Goal: Information Seeking & Learning: Compare options

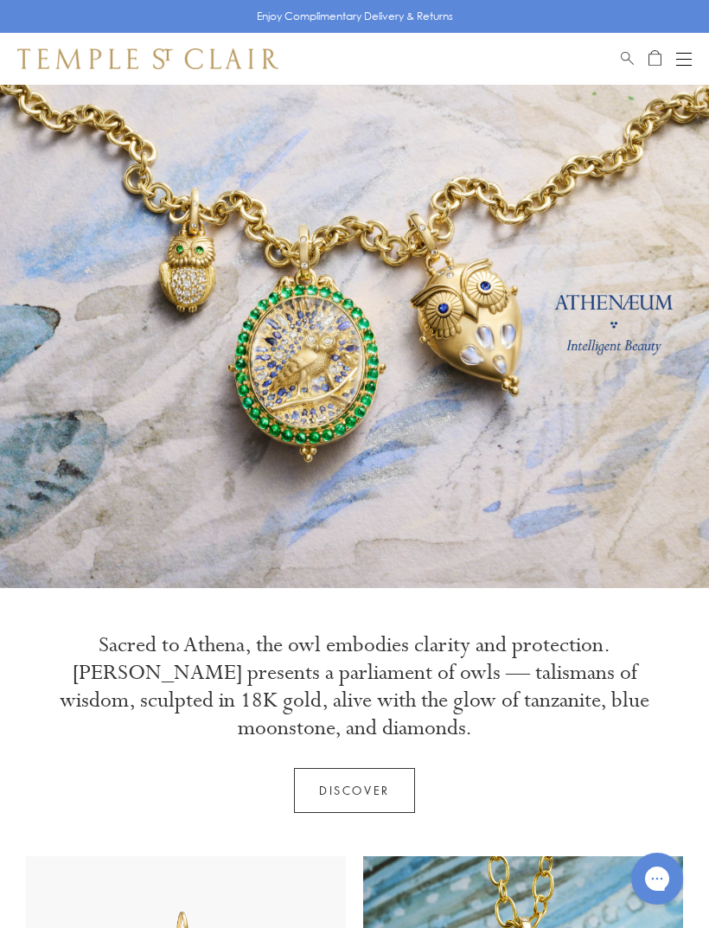
scroll to position [102, 0]
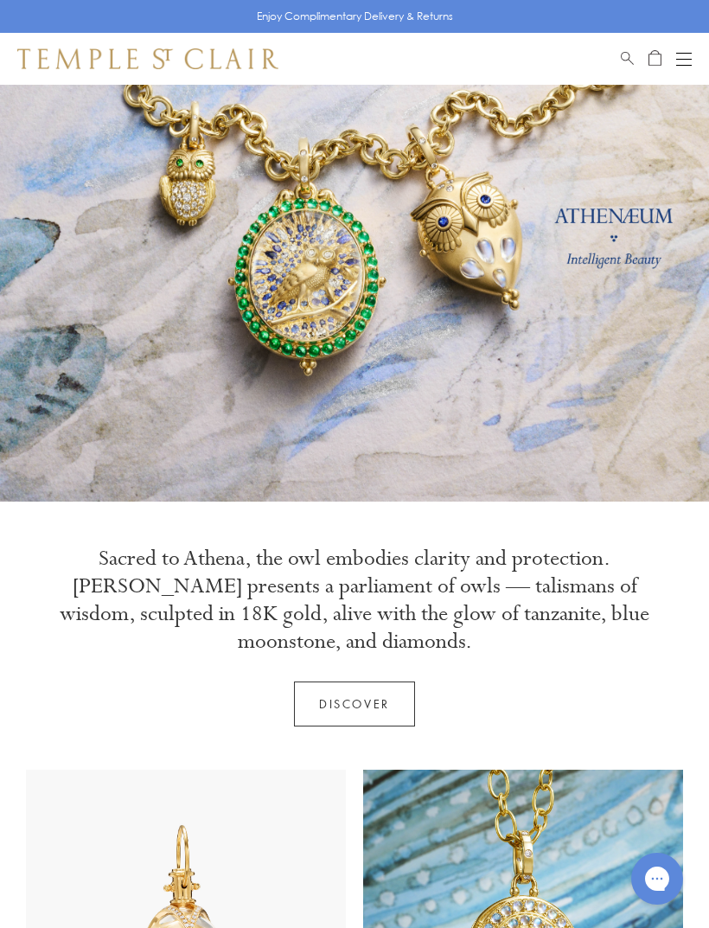
click at [357, 697] on link "Discover" at bounding box center [354, 704] width 121 height 45
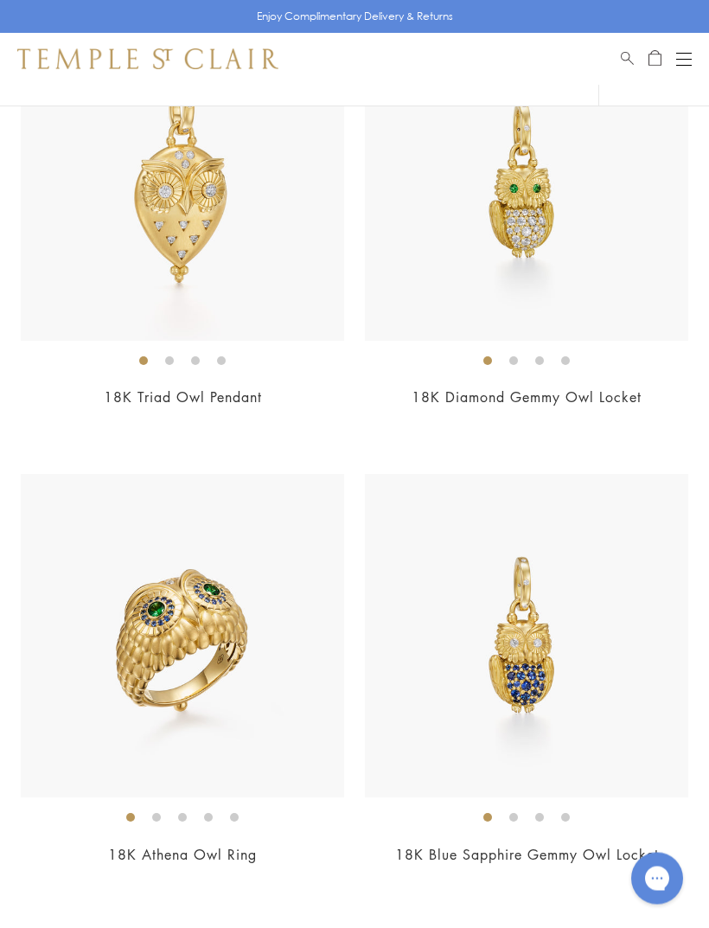
scroll to position [2298, 0]
click at [145, 674] on img at bounding box center [182, 635] width 323 height 323
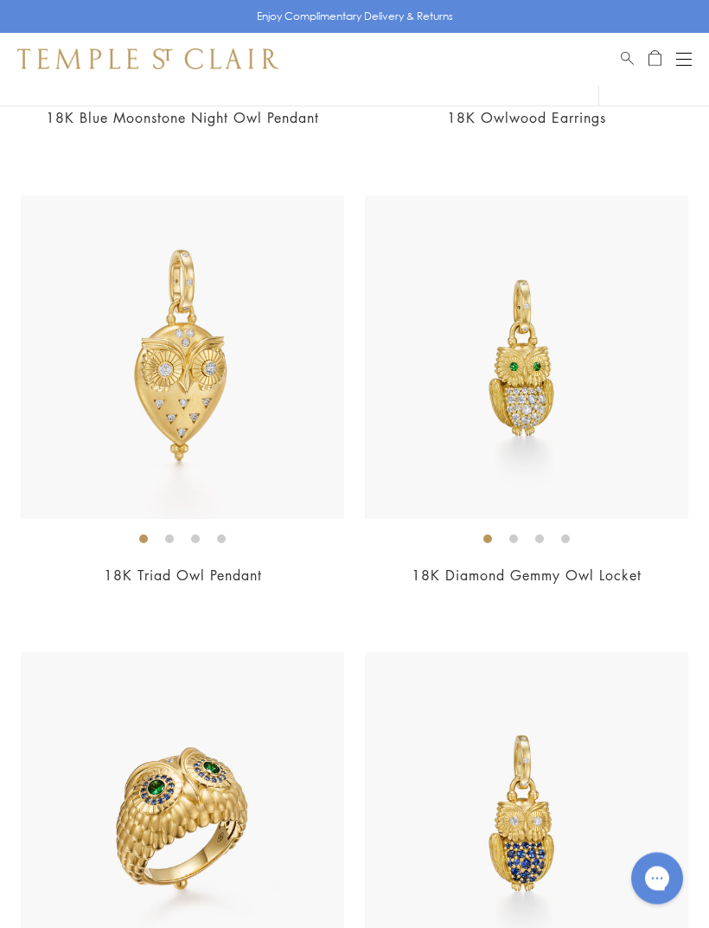
scroll to position [2120, 0]
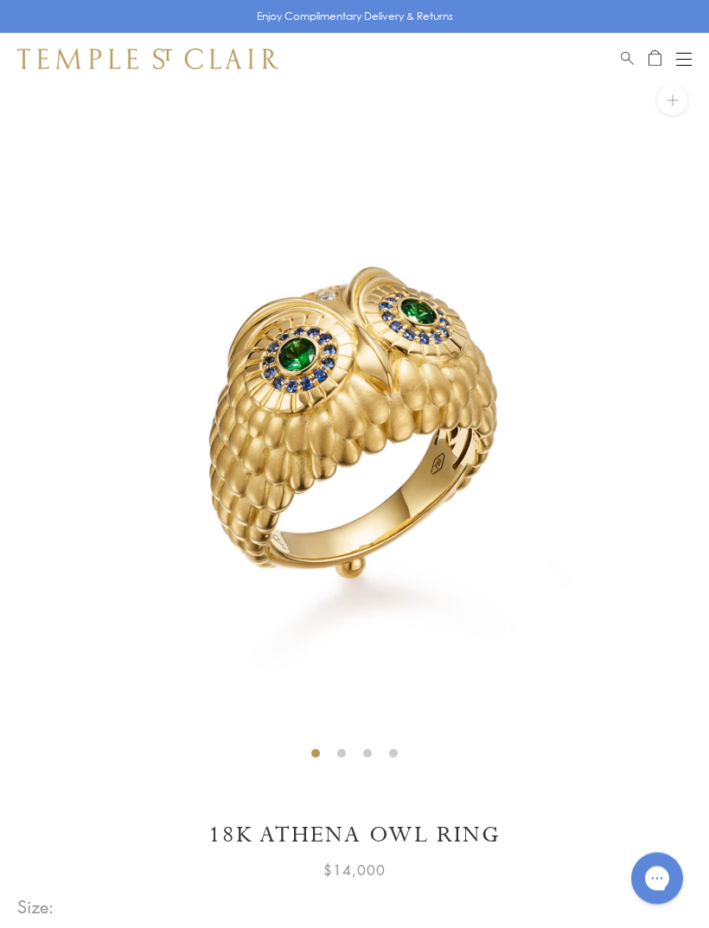
scroll to position [9, 0]
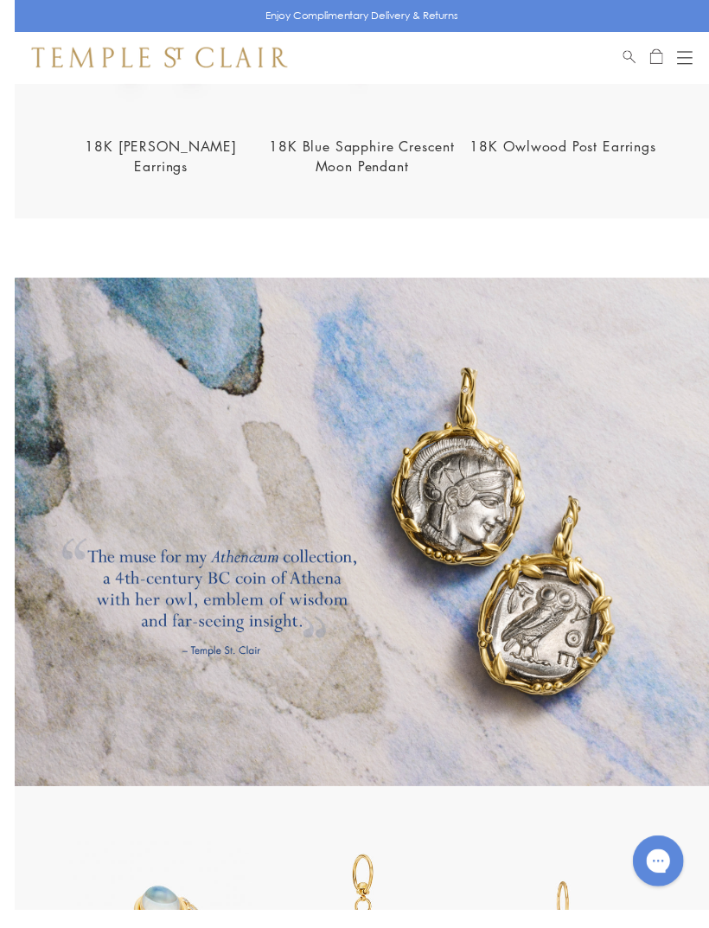
scroll to position [1887, 0]
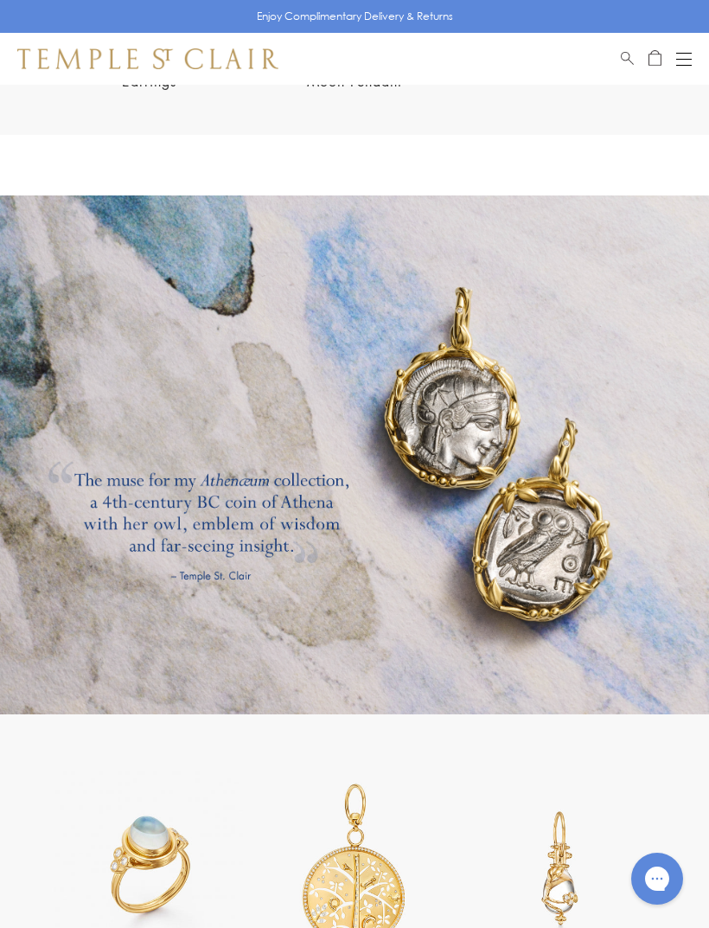
click at [654, 691] on link at bounding box center [354, 454] width 709 height 519
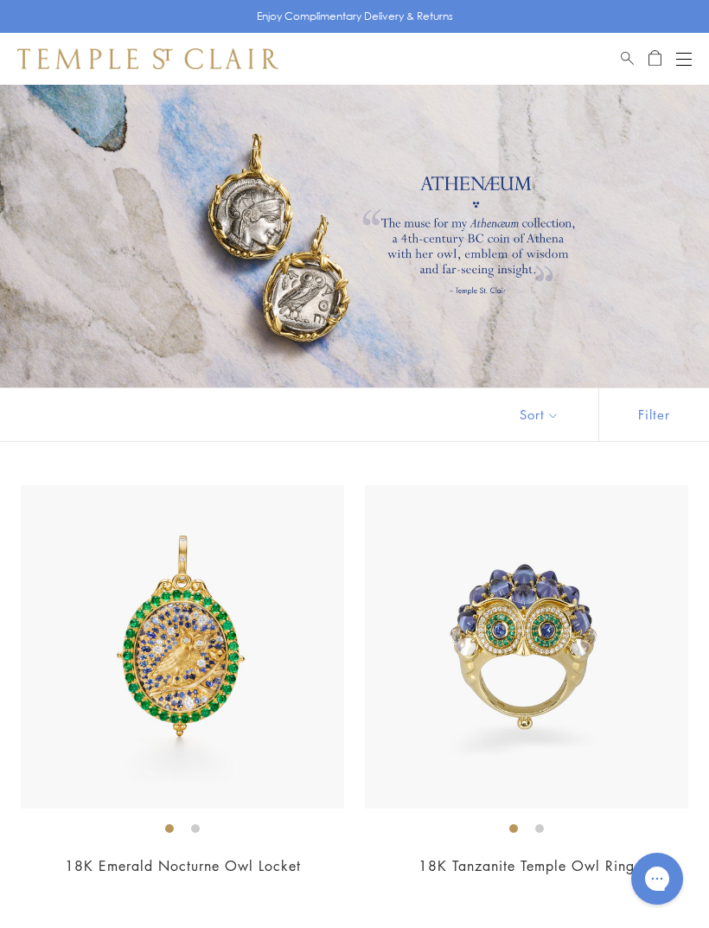
click at [687, 54] on button "Open navigation" at bounding box center [684, 58] width 16 height 21
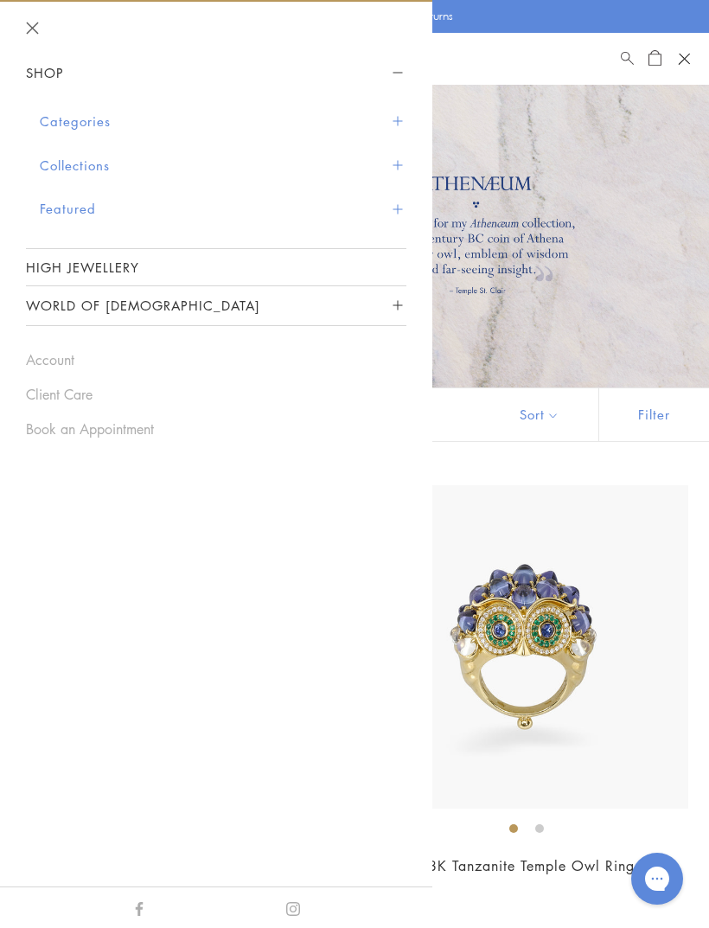
click at [71, 121] on button "Categories" at bounding box center [223, 121] width 367 height 44
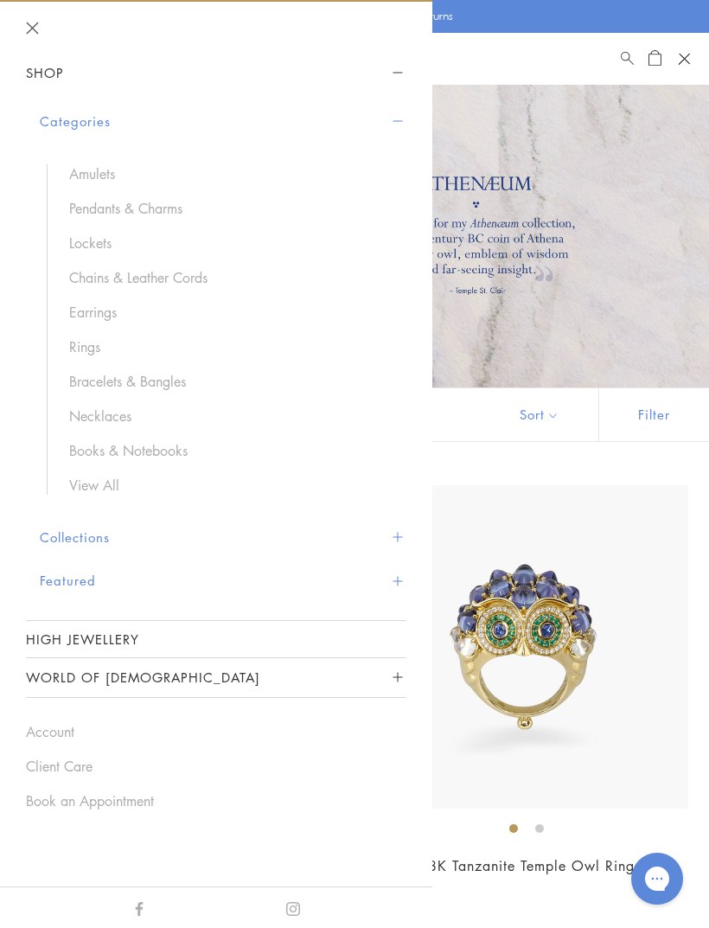
click at [86, 317] on link "Earrings" at bounding box center [229, 312] width 320 height 19
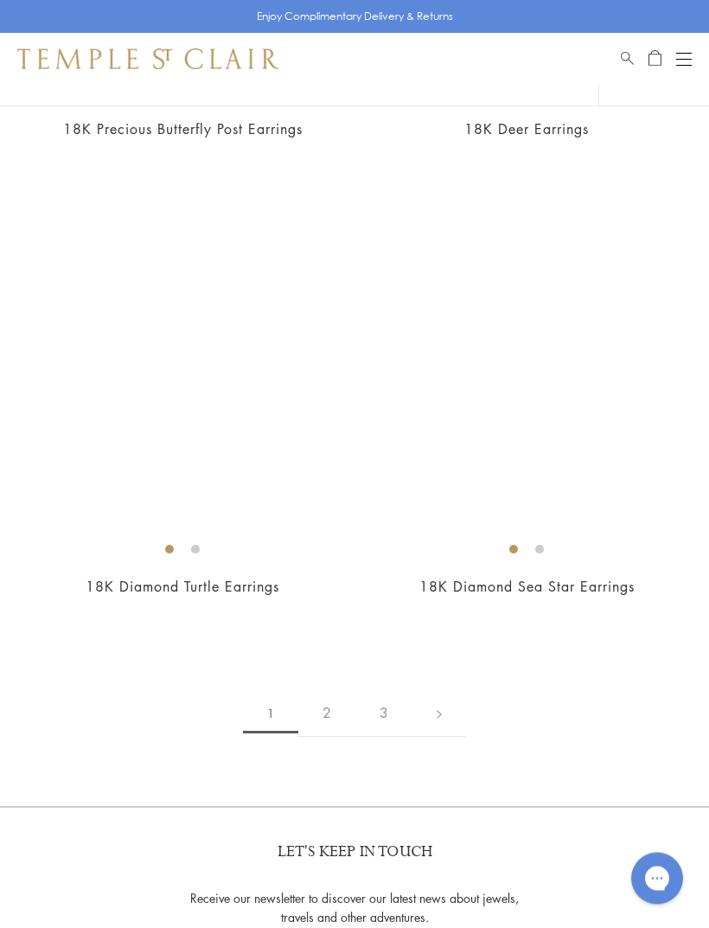
scroll to position [11554, 0]
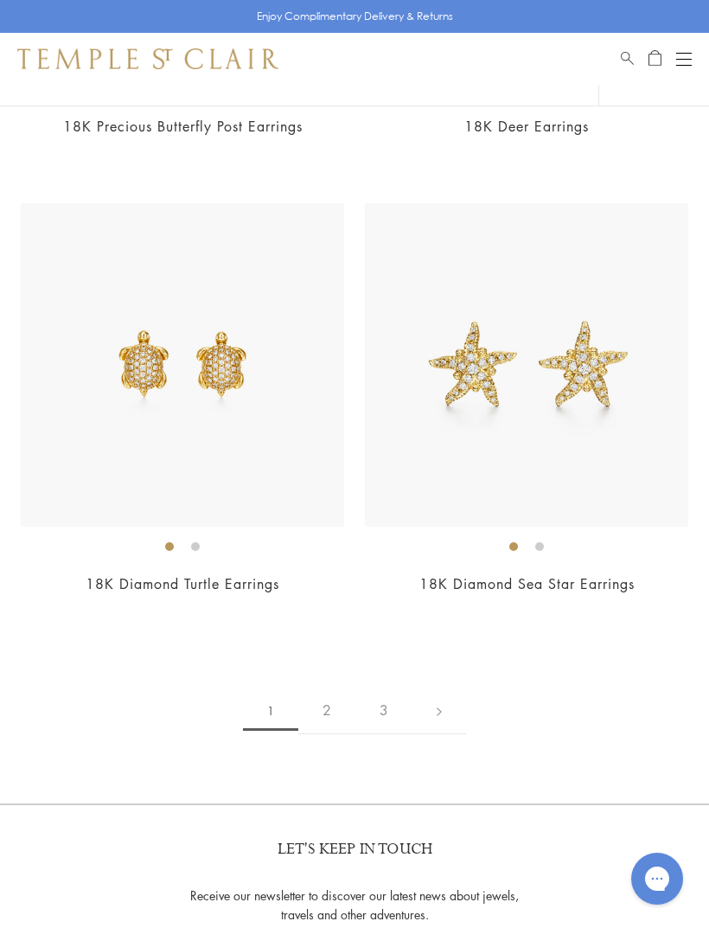
click at [338, 687] on link "2" at bounding box center [326, 711] width 57 height 48
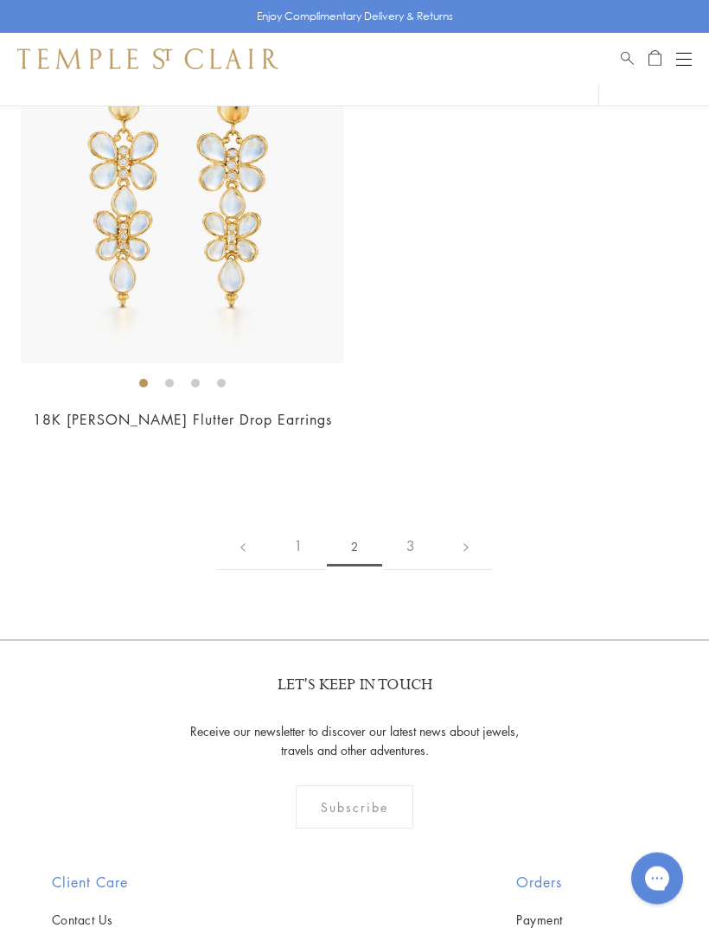
scroll to position [11300, 0]
click at [423, 522] on link "3" at bounding box center [410, 546] width 57 height 48
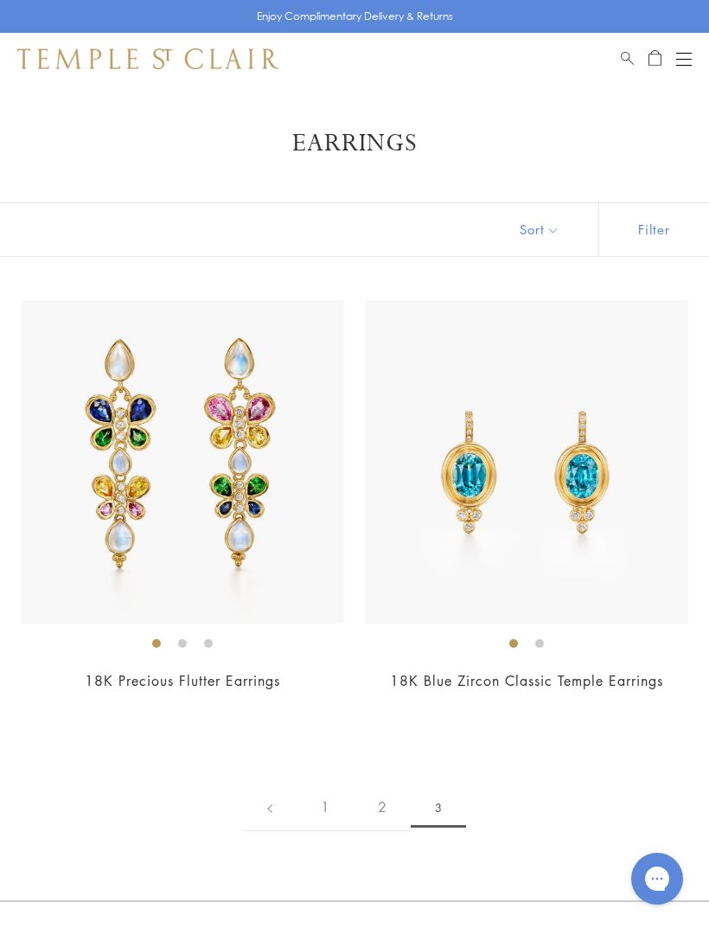
click at [691, 56] on button "Open navigation" at bounding box center [684, 58] width 16 height 21
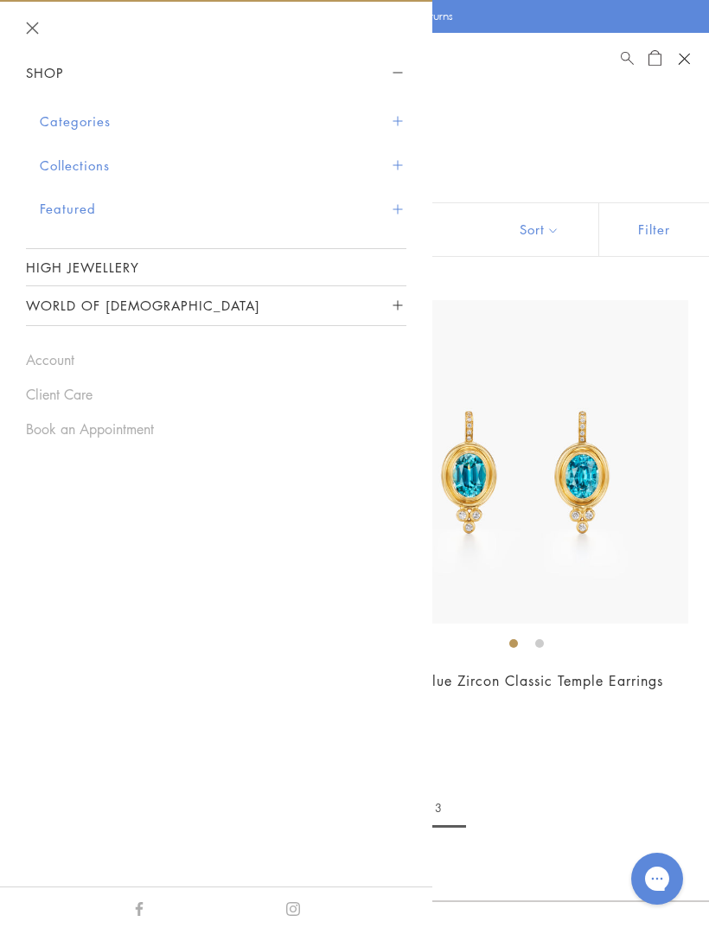
click at [83, 121] on button "Categories" at bounding box center [223, 121] width 367 height 44
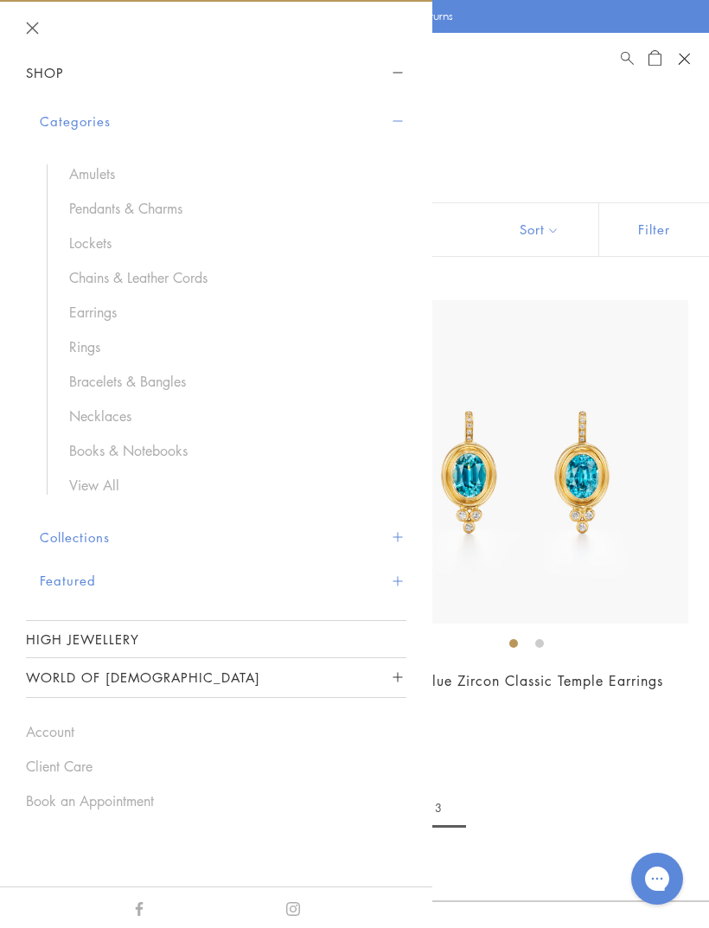
click at [144, 210] on link "Pendants & Charms" at bounding box center [229, 208] width 320 height 19
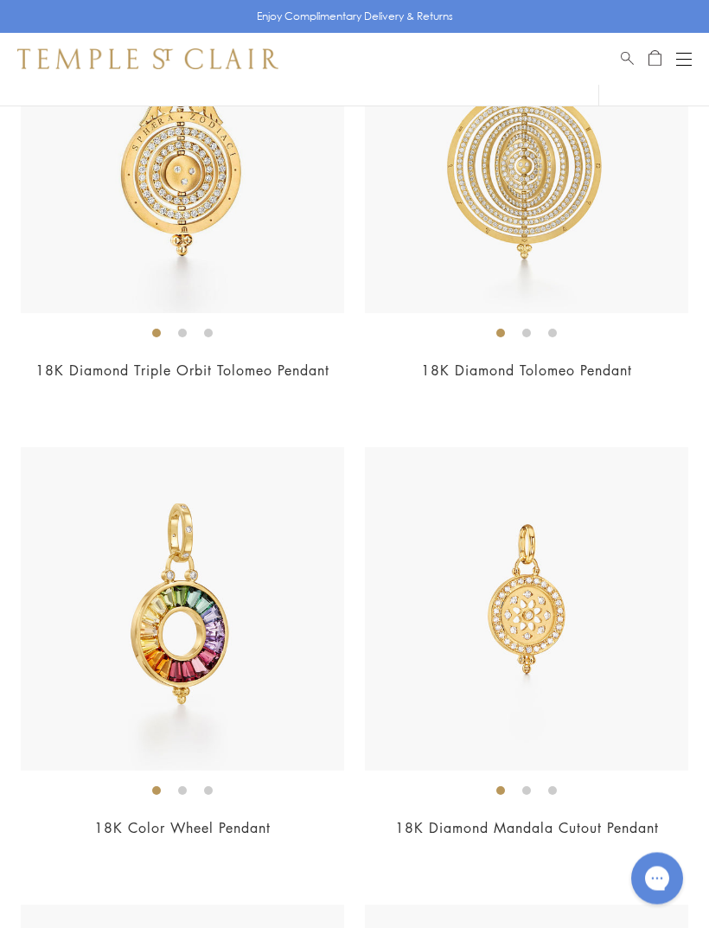
scroll to position [11290, 0]
click at [111, 695] on img at bounding box center [182, 608] width 323 height 323
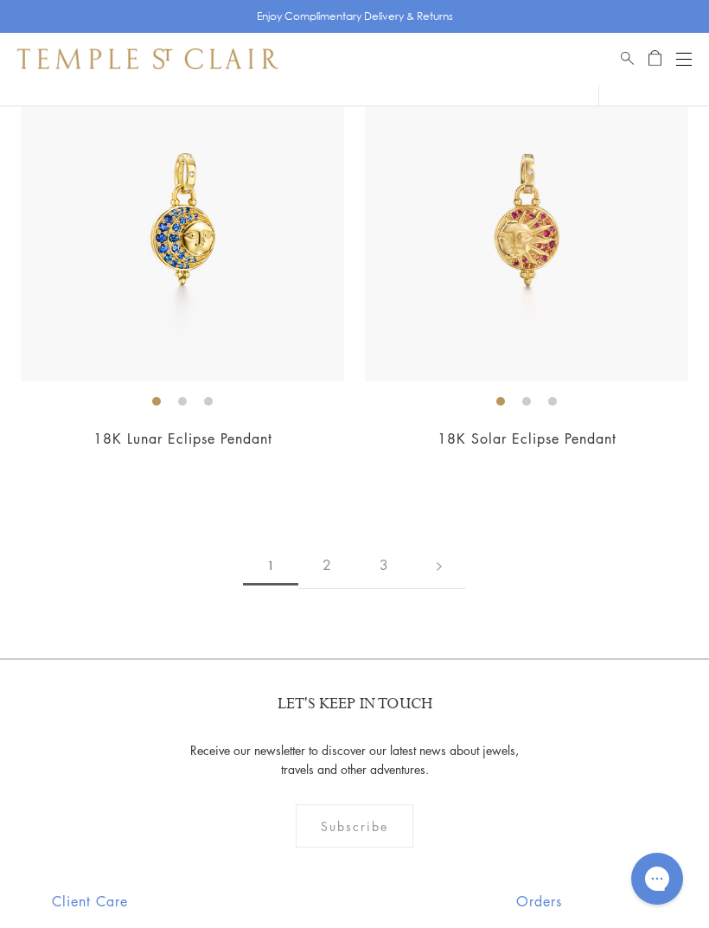
scroll to position [14418, 0]
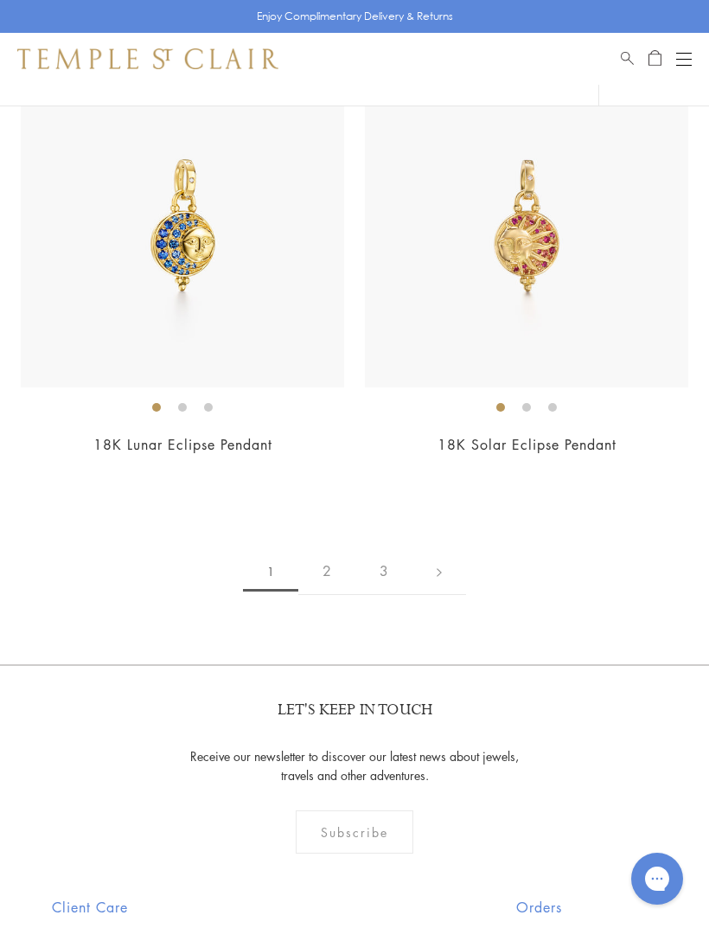
click at [334, 547] on link "2" at bounding box center [326, 571] width 57 height 48
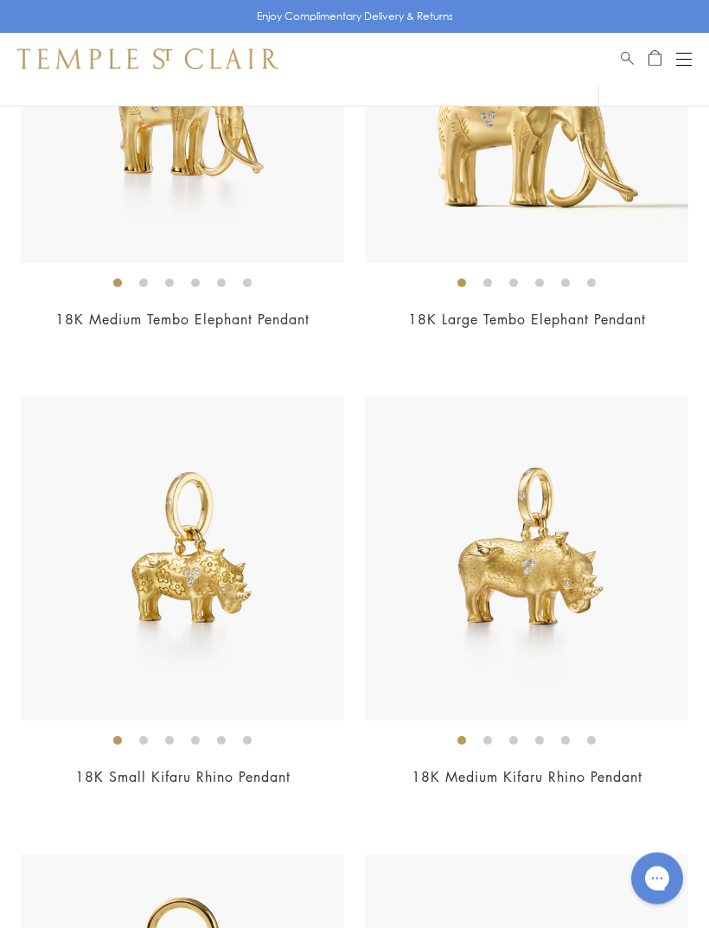
scroll to position [8596, 0]
click at [579, 729] on ol at bounding box center [526, 740] width 323 height 22
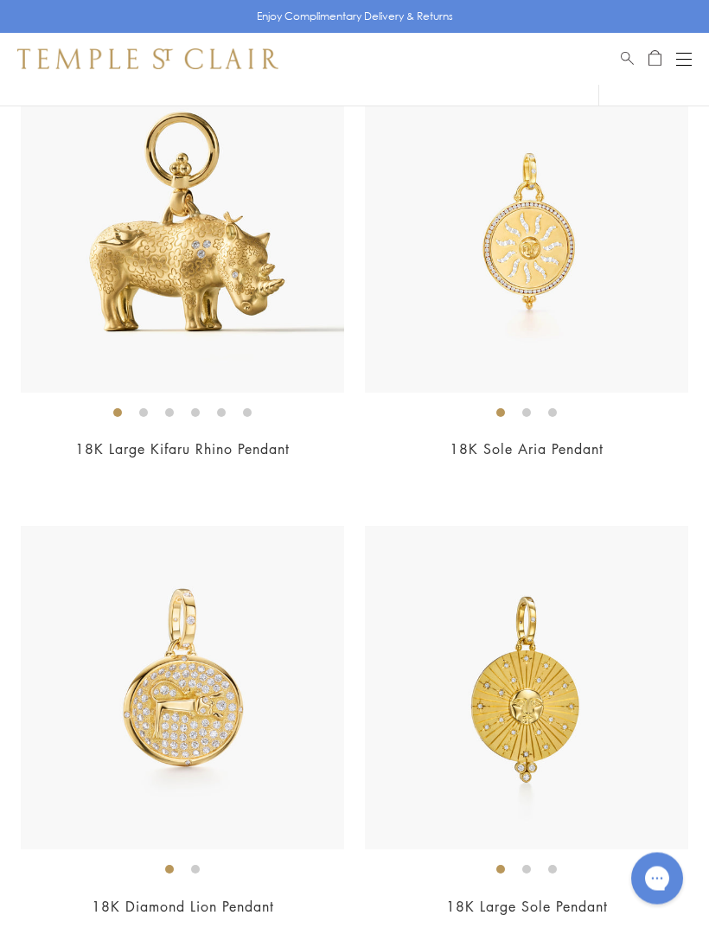
scroll to position [9381, 0]
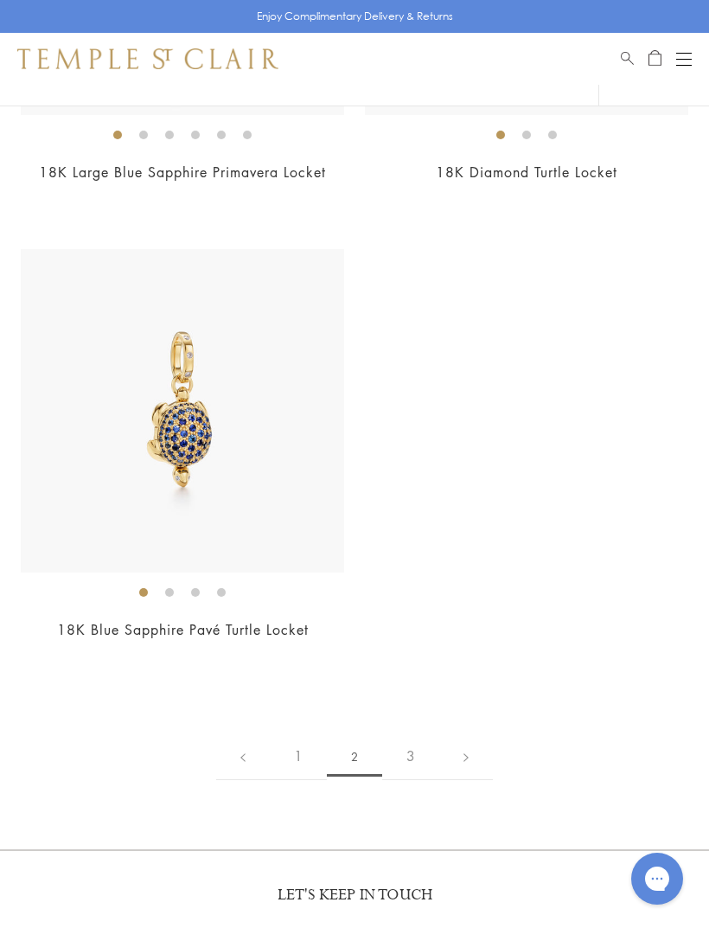
scroll to position [12884, 0]
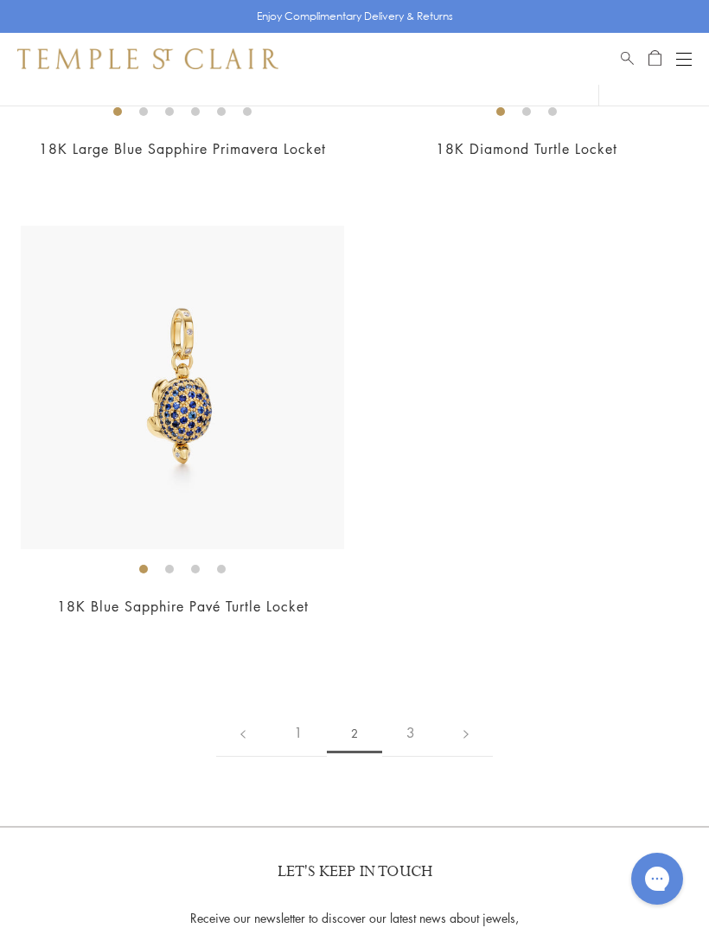
click at [417, 709] on link "3" at bounding box center [410, 733] width 57 height 48
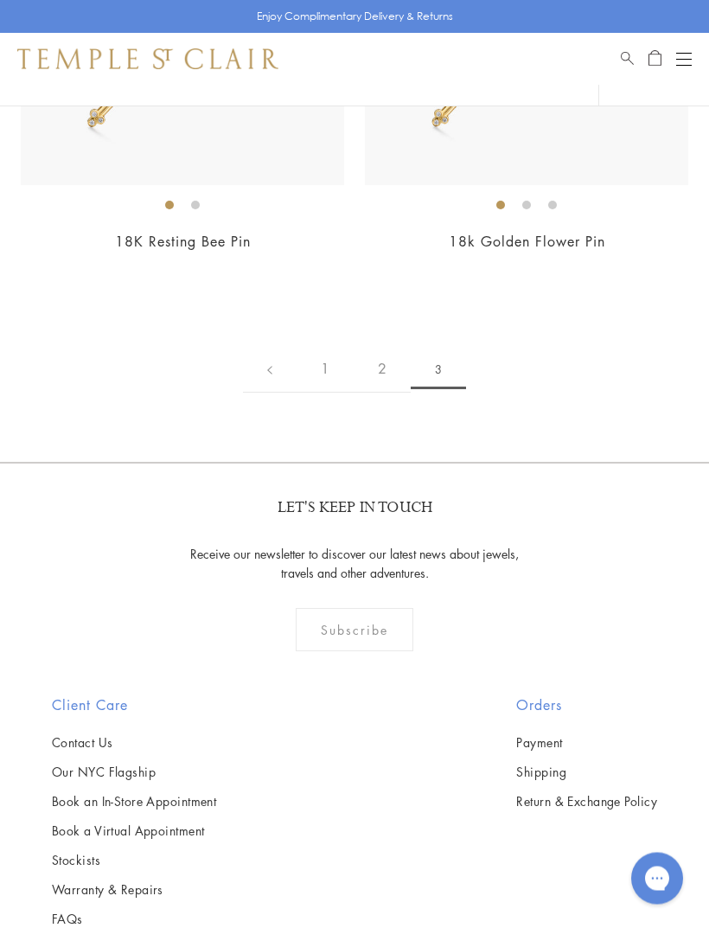
scroll to position [1760, 0]
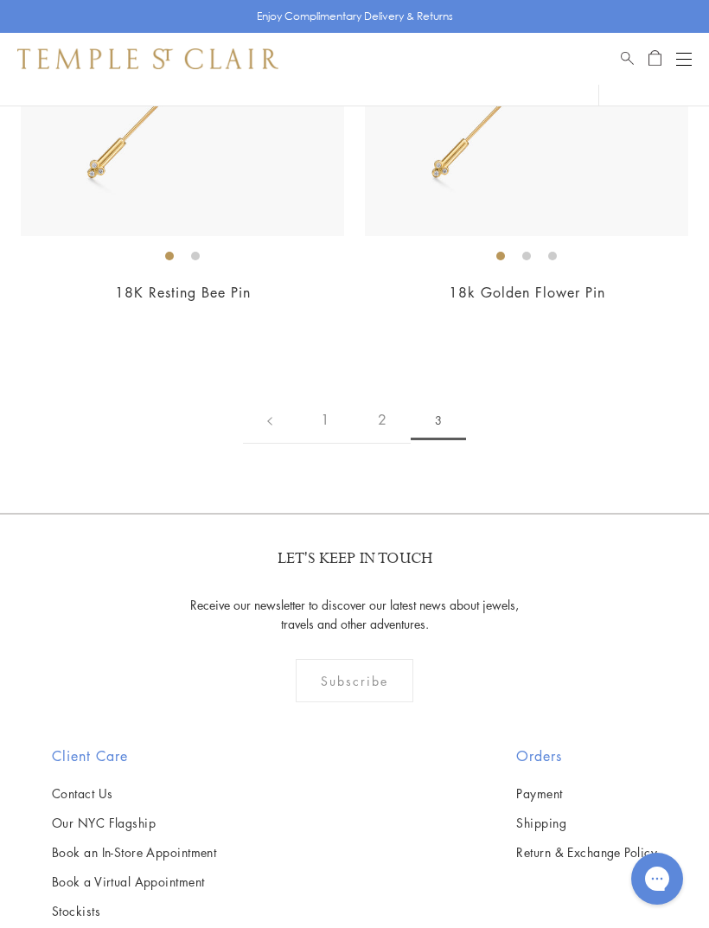
click at [319, 413] on link "1" at bounding box center [325, 420] width 57 height 48
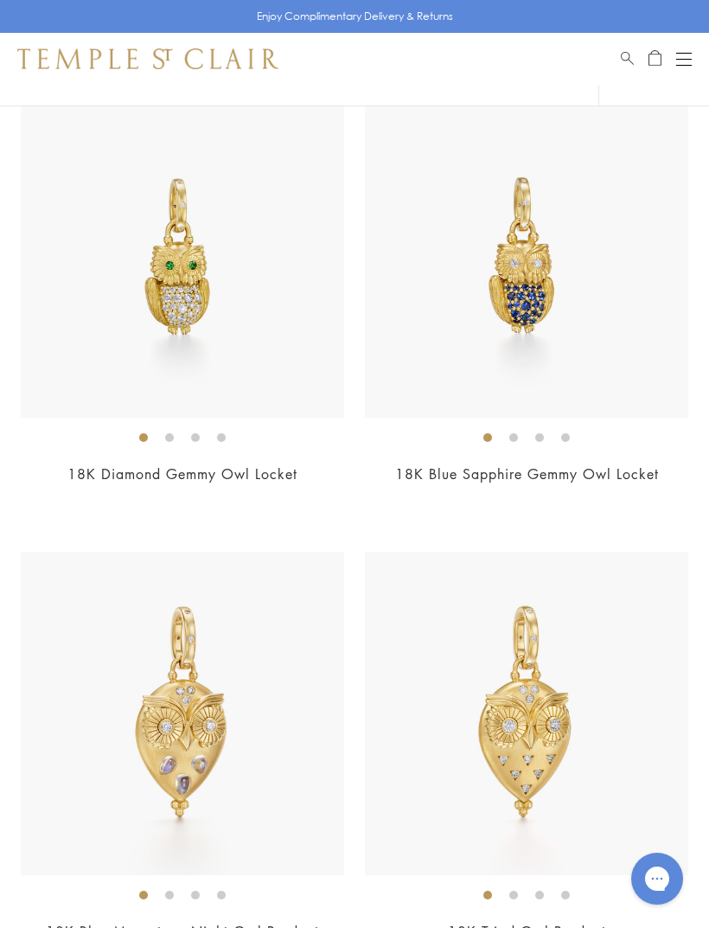
scroll to position [1120, 0]
click at [477, 325] on img at bounding box center [526, 256] width 323 height 323
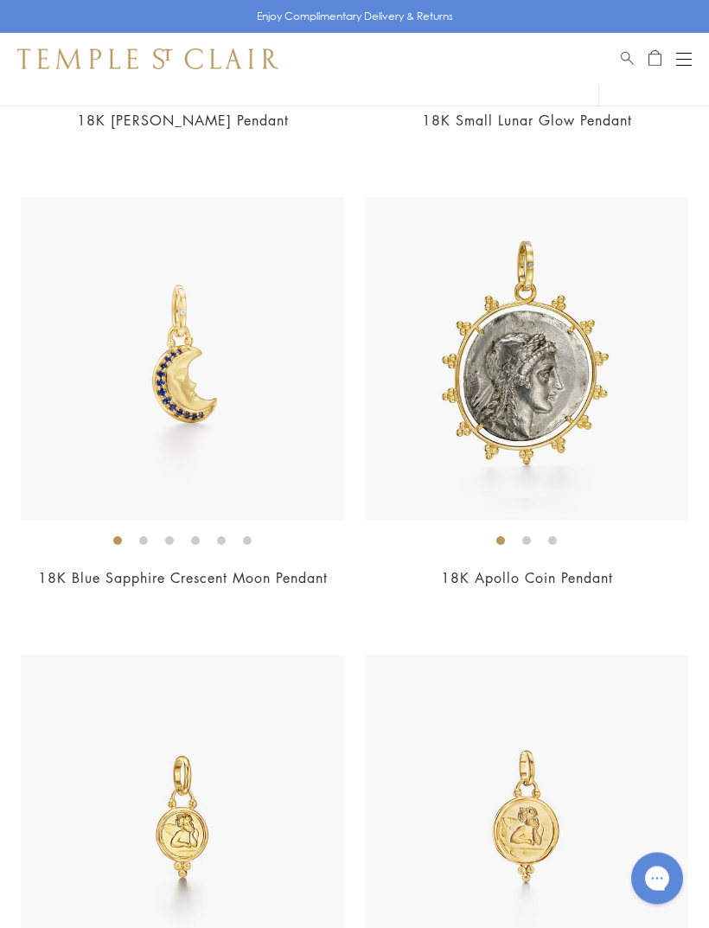
scroll to position [2389, 0]
click at [678, 54] on button "Open navigation" at bounding box center [684, 58] width 16 height 21
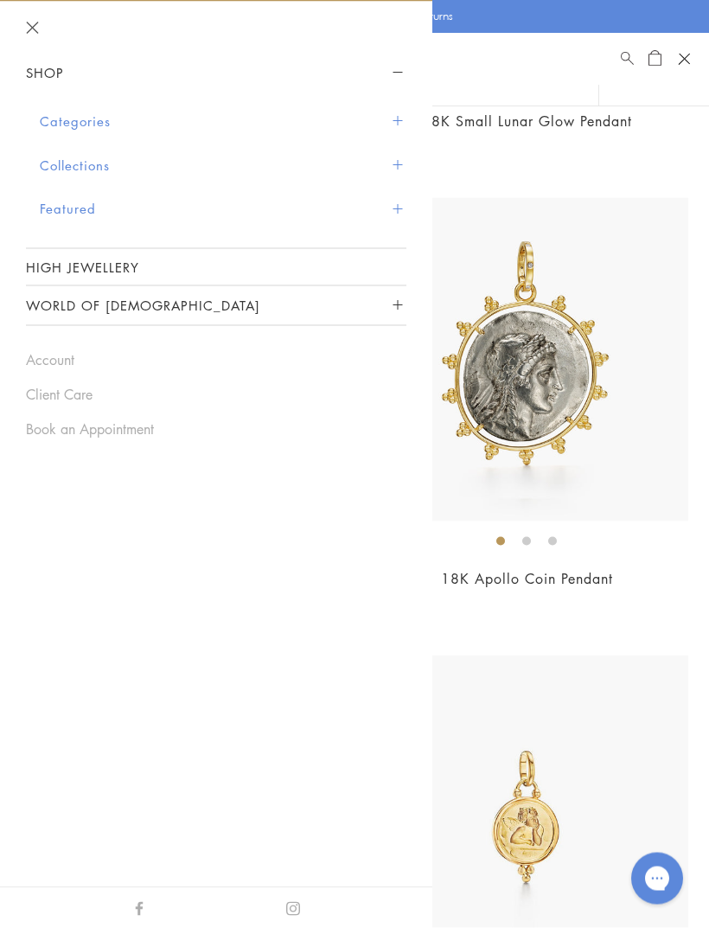
scroll to position [2390, 0]
click at [85, 127] on button "Categories" at bounding box center [223, 121] width 367 height 44
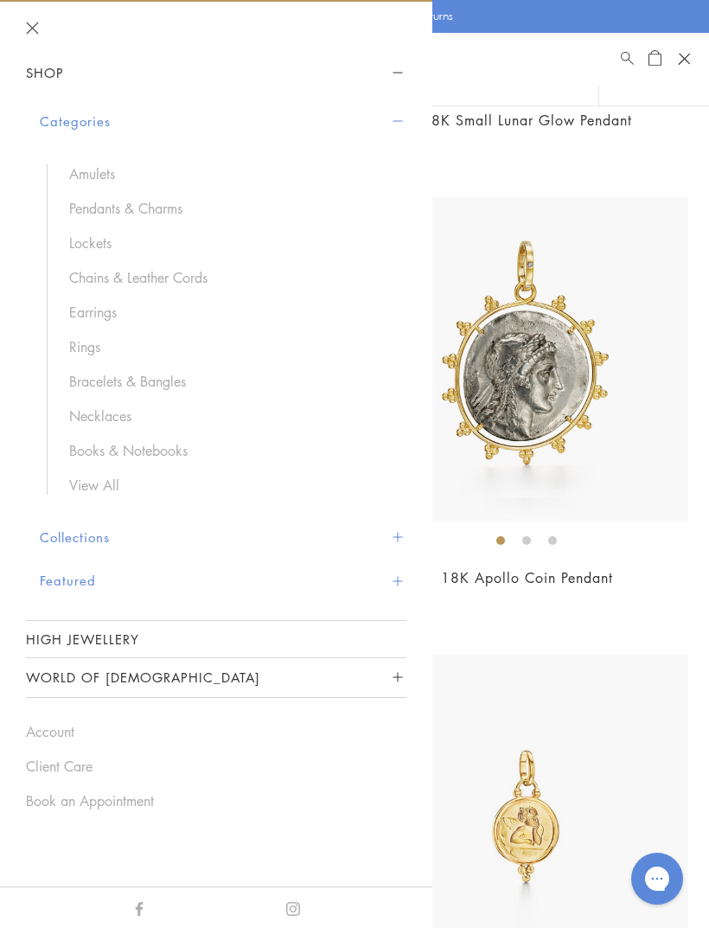
click at [99, 312] on link "Earrings" at bounding box center [229, 312] width 320 height 19
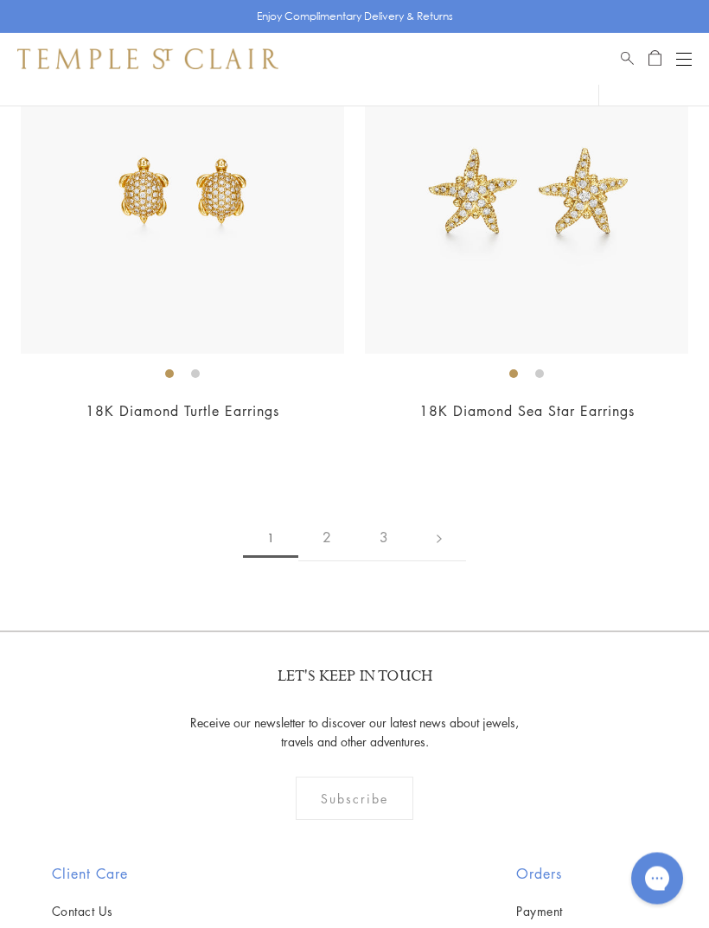
scroll to position [11727, 0]
click at [337, 532] on link "2" at bounding box center [326, 538] width 57 height 48
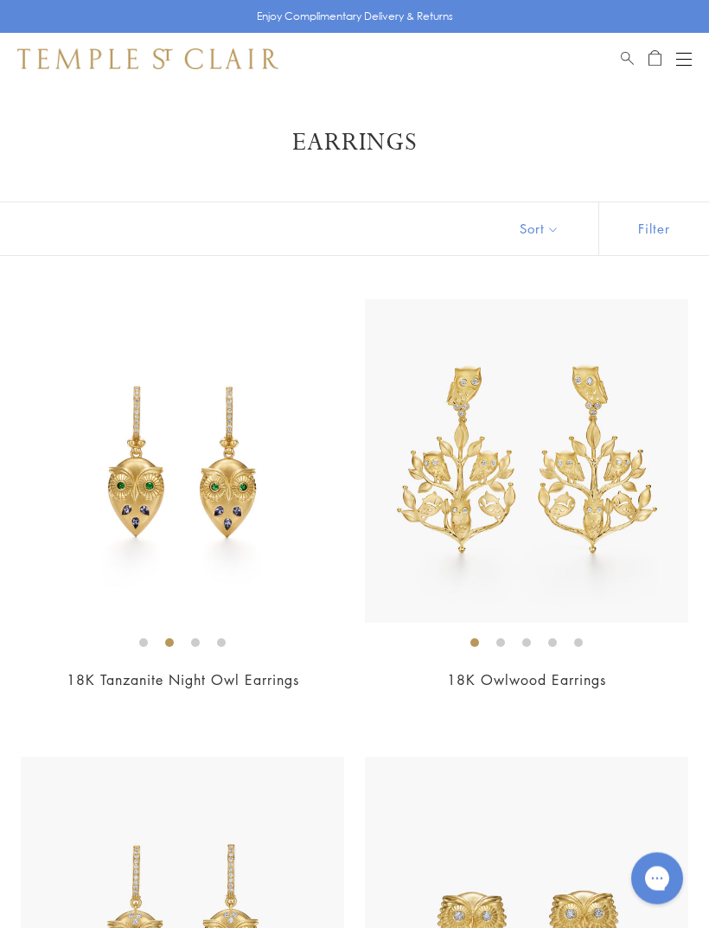
scroll to position [0, 0]
click at [682, 65] on div "Open navigation" at bounding box center [684, 65] width 16 height 1
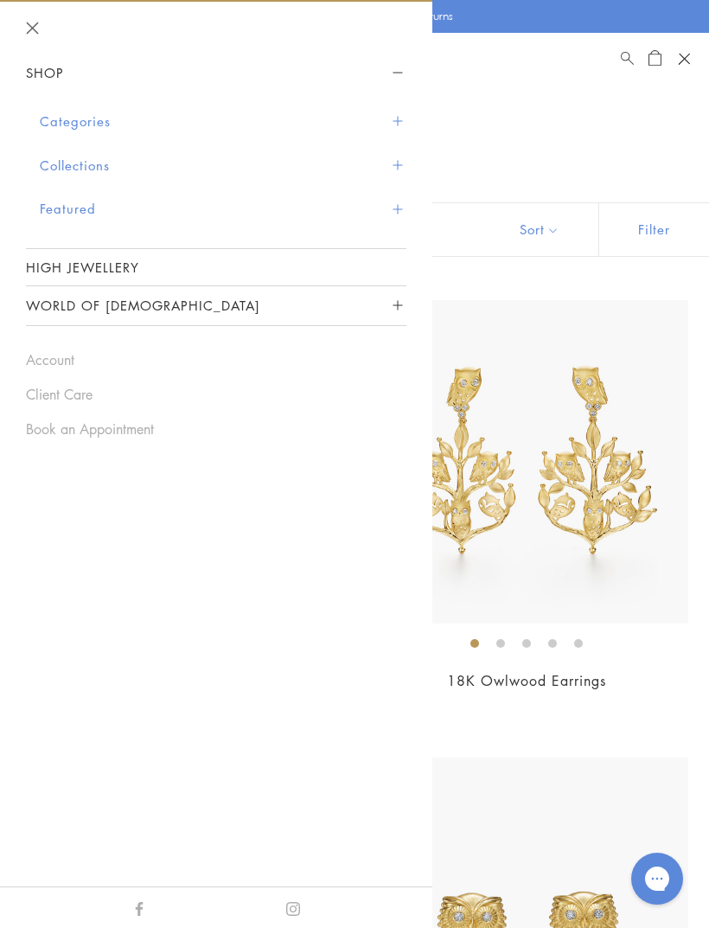
click at [73, 112] on button "Categories" at bounding box center [223, 121] width 367 height 44
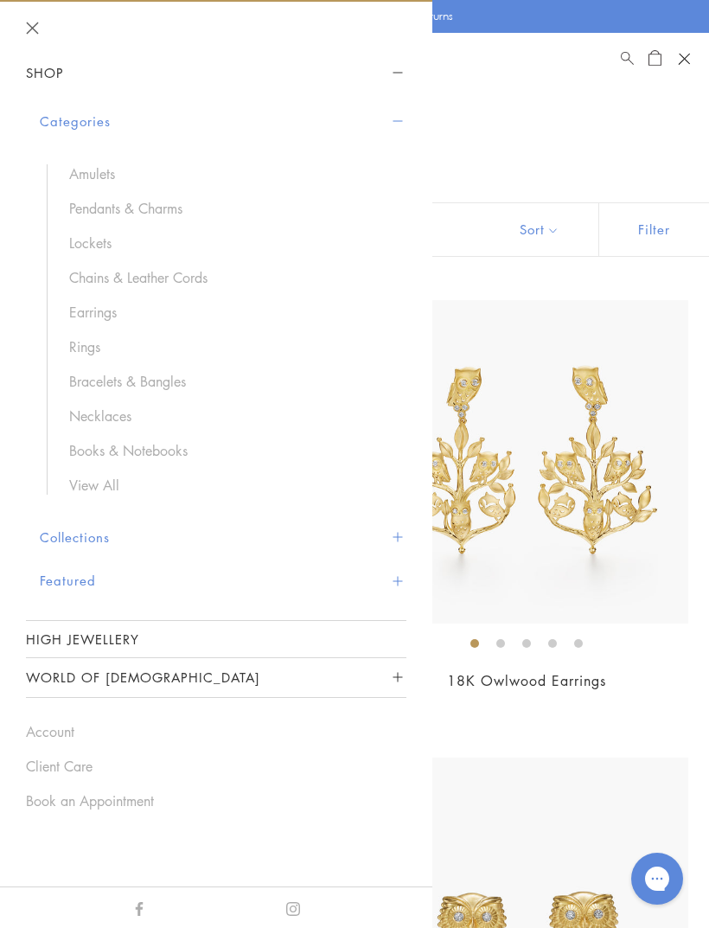
click at [84, 350] on link "Rings" at bounding box center [229, 346] width 320 height 19
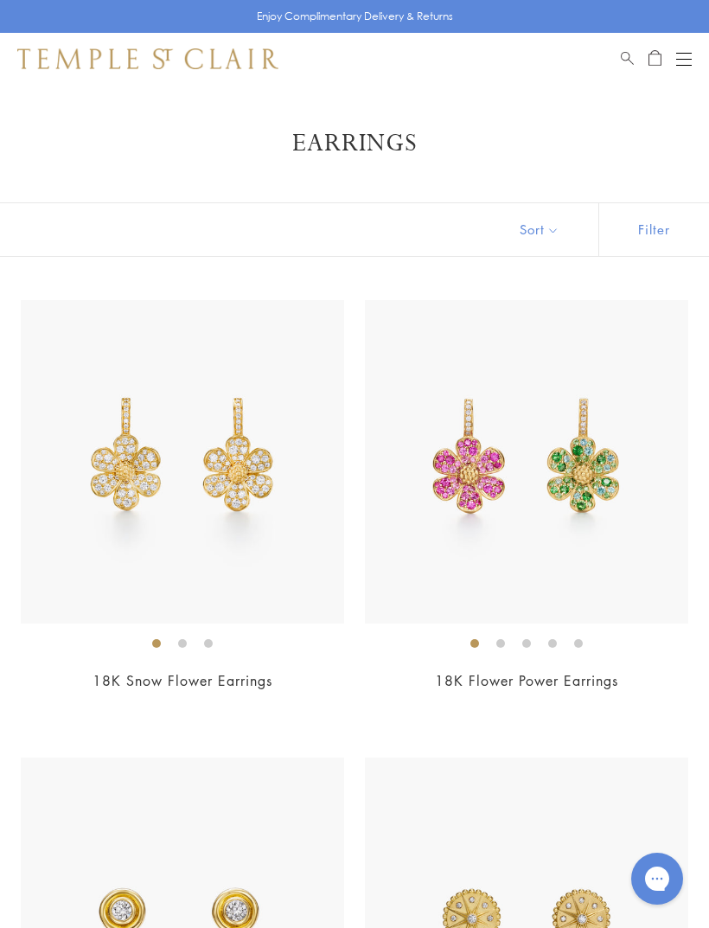
click at [442, 588] on img at bounding box center [526, 461] width 323 height 323
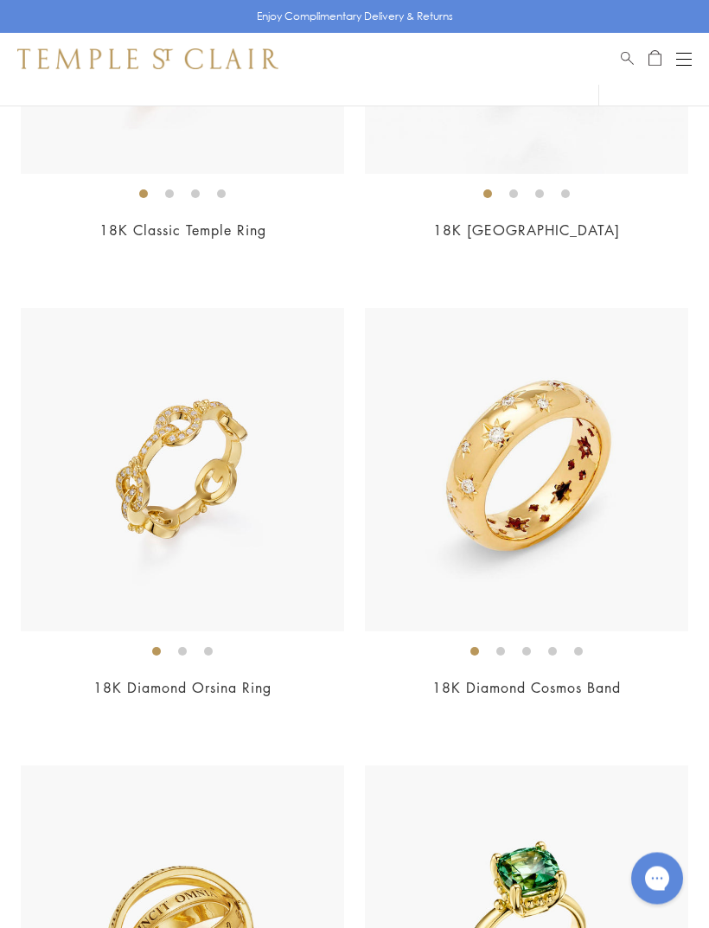
scroll to position [1365, 0]
click at [480, 673] on div "18K Diamond Cosmos Band $5,900" at bounding box center [526, 515] width 323 height 414
click at [247, 536] on img at bounding box center [182, 469] width 323 height 323
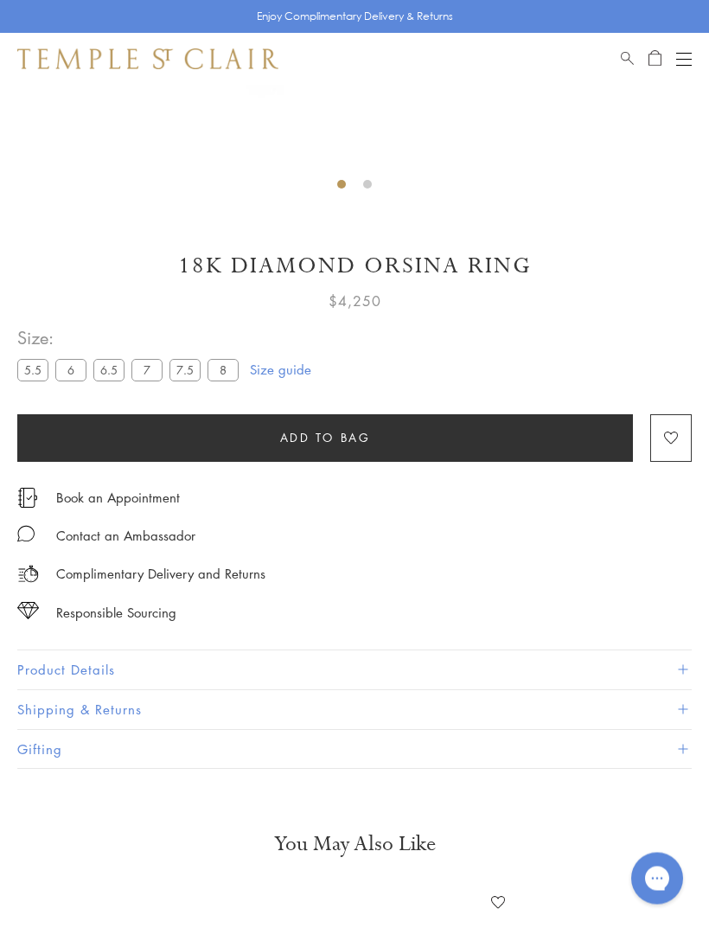
scroll to position [595, 0]
click at [689, 49] on button "Open navigation" at bounding box center [684, 58] width 16 height 21
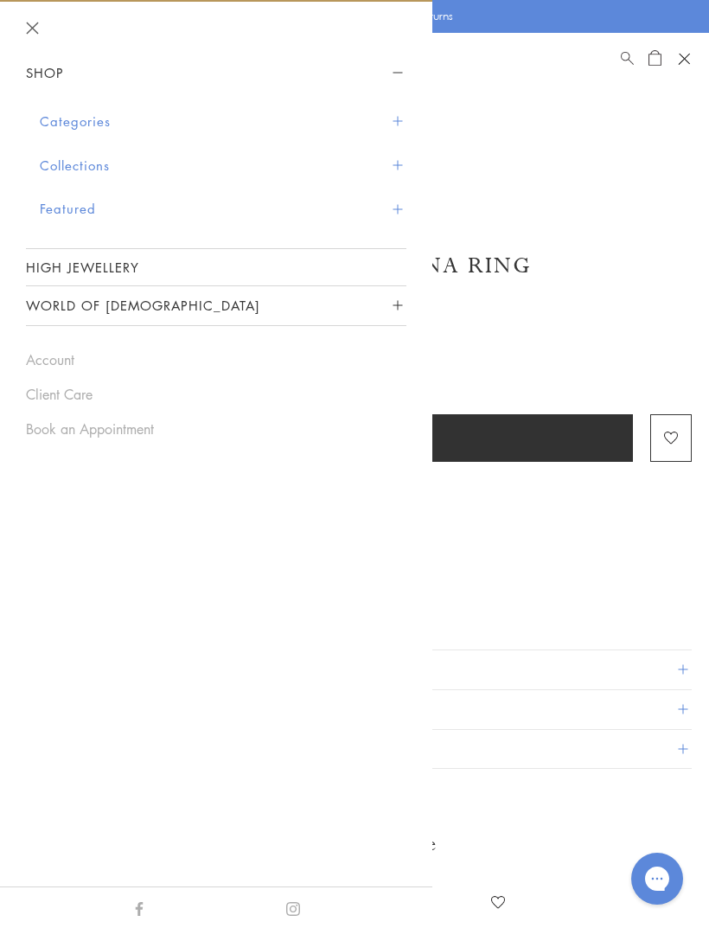
click at [120, 254] on link "High Jewellery" at bounding box center [216, 267] width 381 height 36
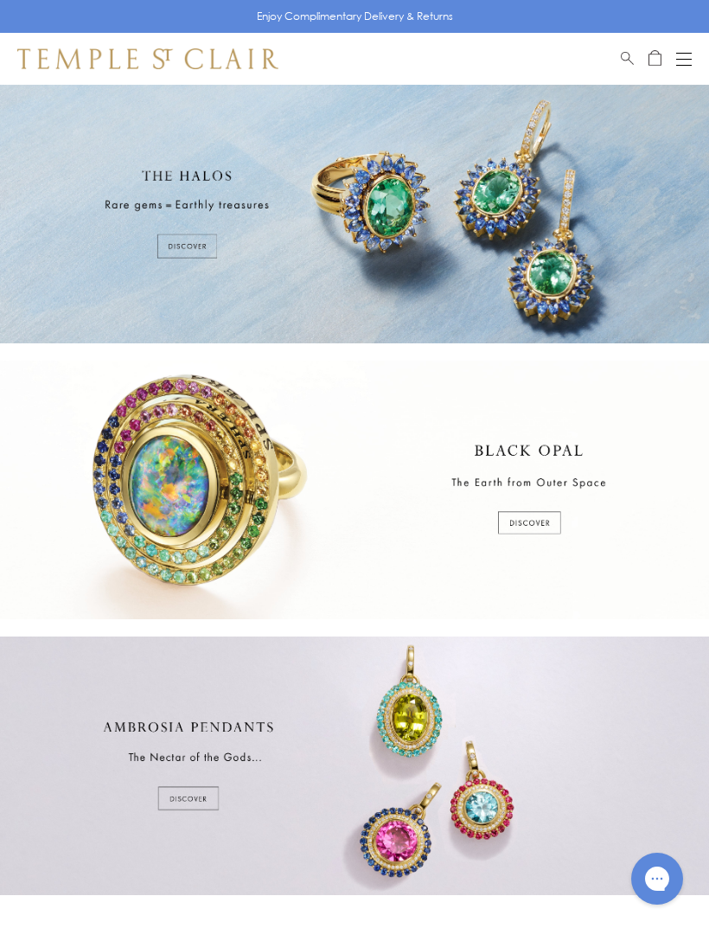
click at [190, 245] on div at bounding box center [354, 214] width 709 height 259
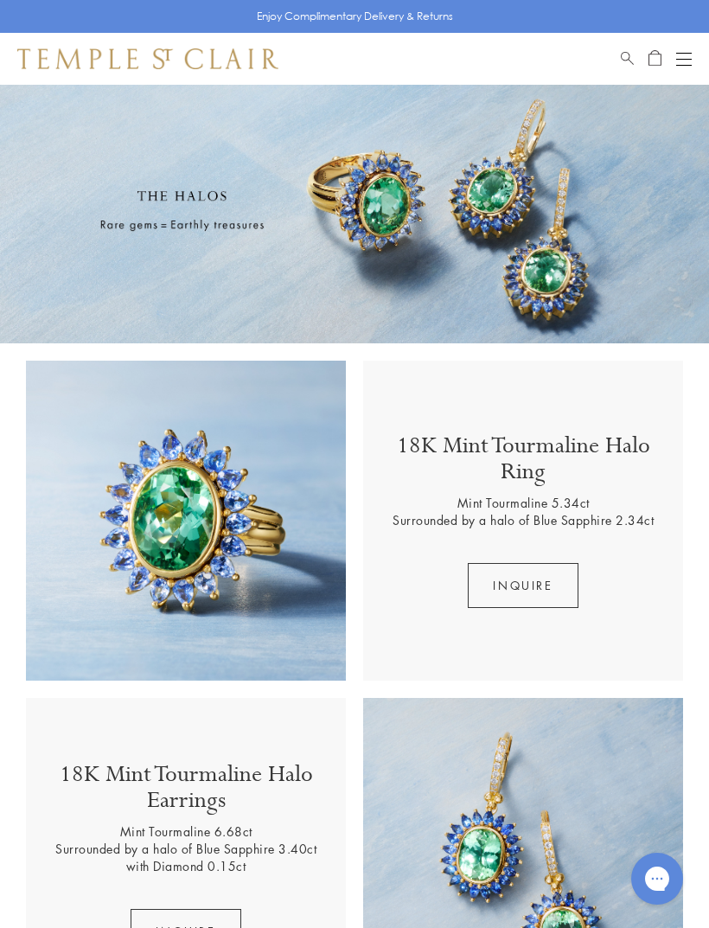
click at [684, 60] on button "Open navigation" at bounding box center [684, 58] width 16 height 21
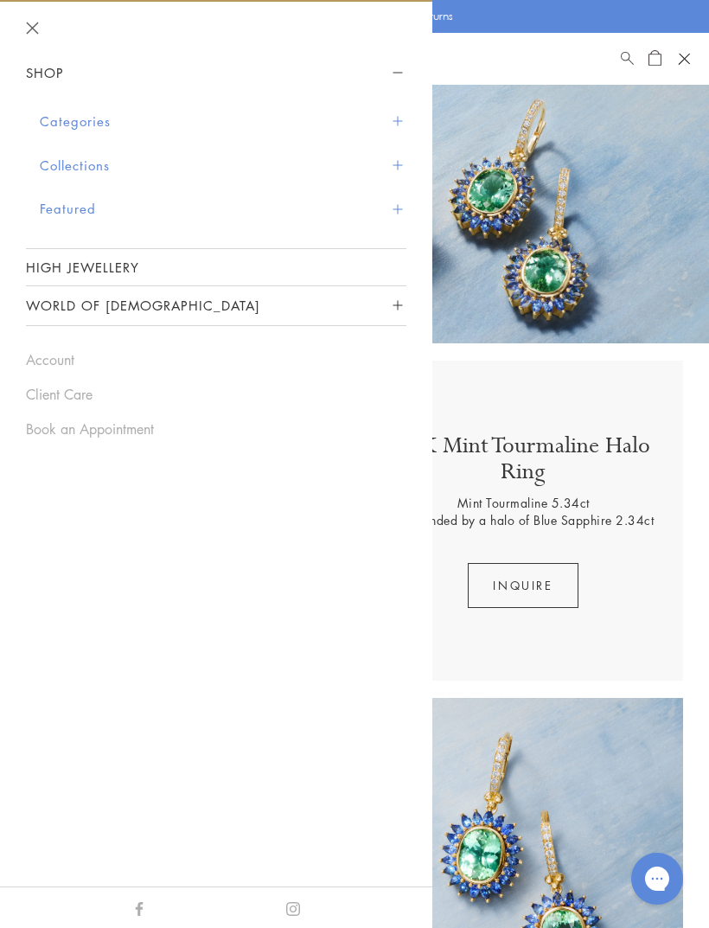
click at [129, 262] on link "High Jewellery" at bounding box center [216, 267] width 381 height 36
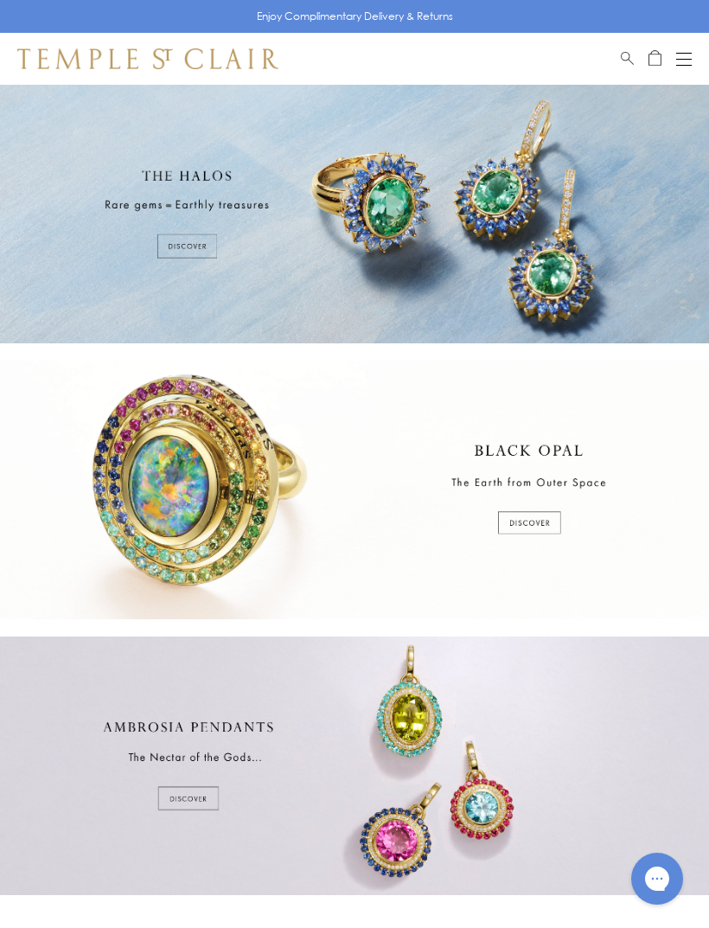
click at [532, 520] on div at bounding box center [354, 490] width 709 height 259
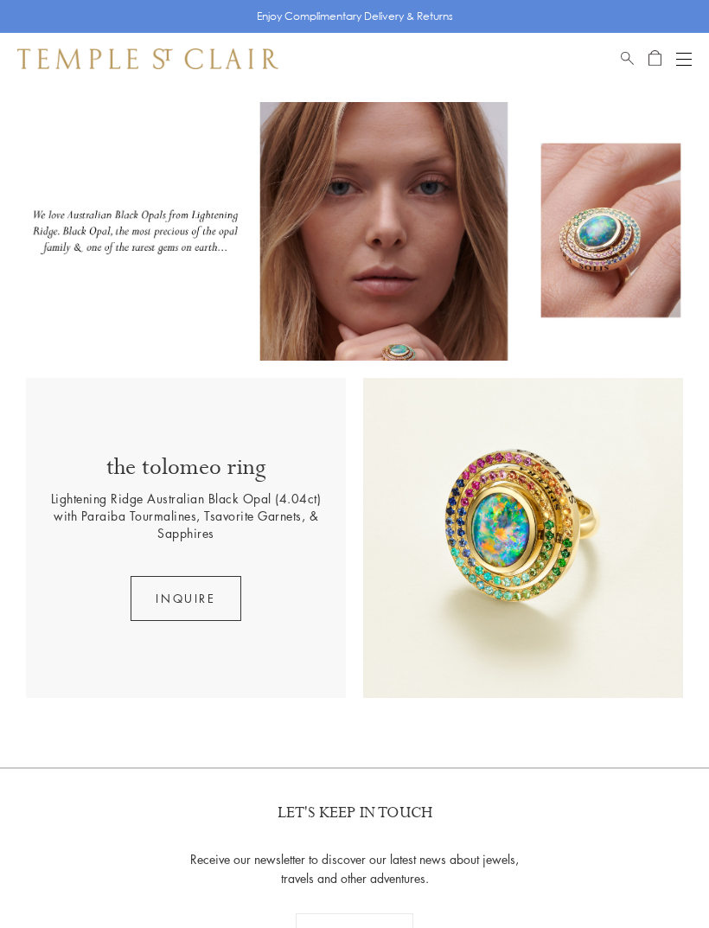
click at [540, 515] on img at bounding box center [523, 538] width 320 height 320
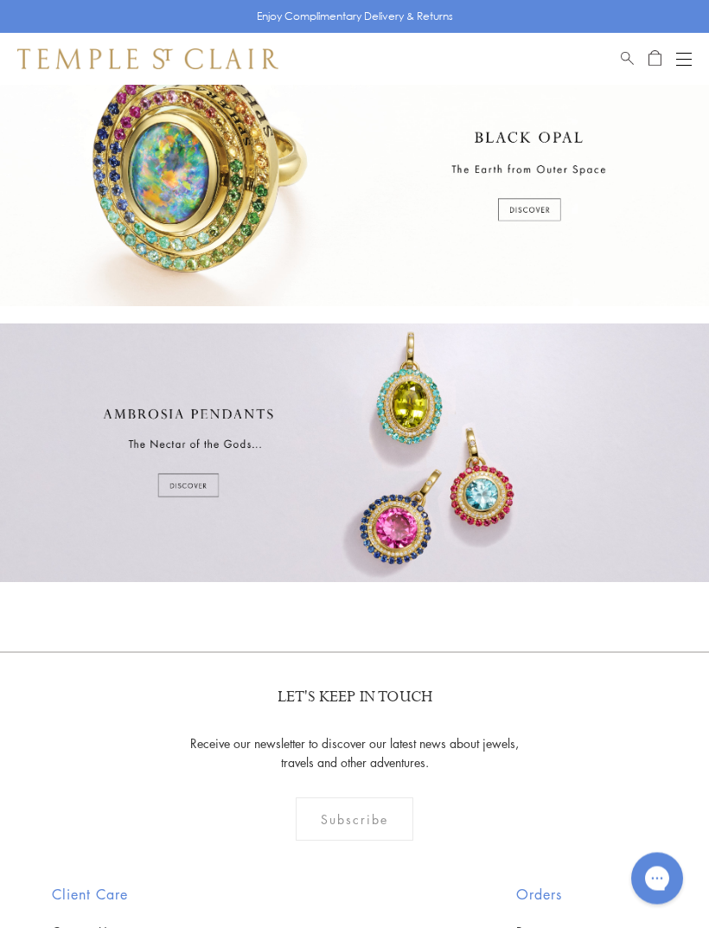
scroll to position [313, 0]
click at [190, 490] on div at bounding box center [354, 452] width 709 height 259
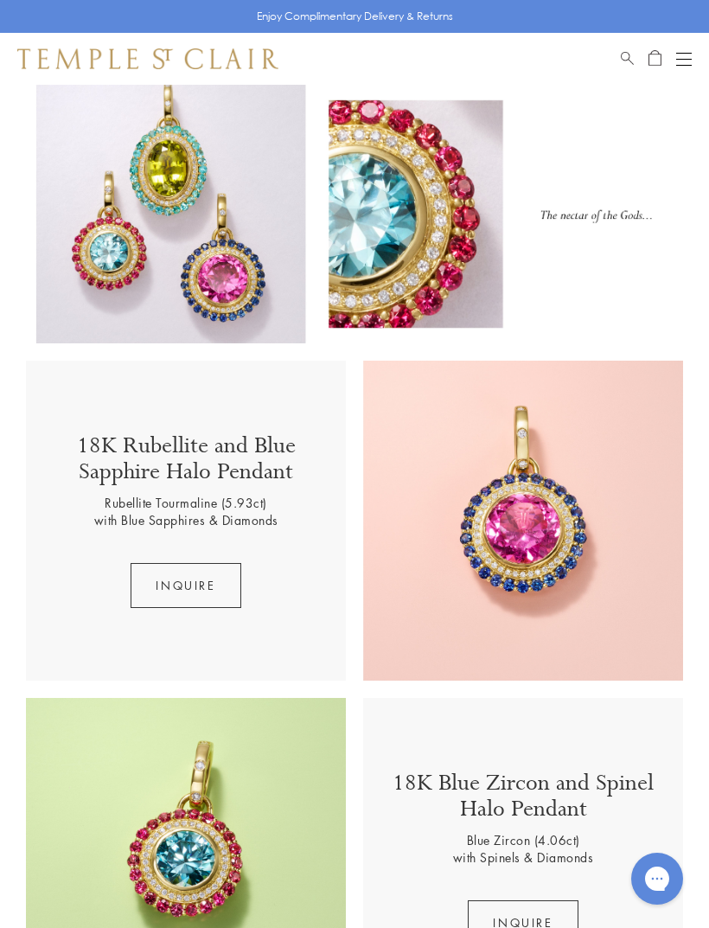
click at [685, 57] on button "Open navigation" at bounding box center [684, 58] width 16 height 21
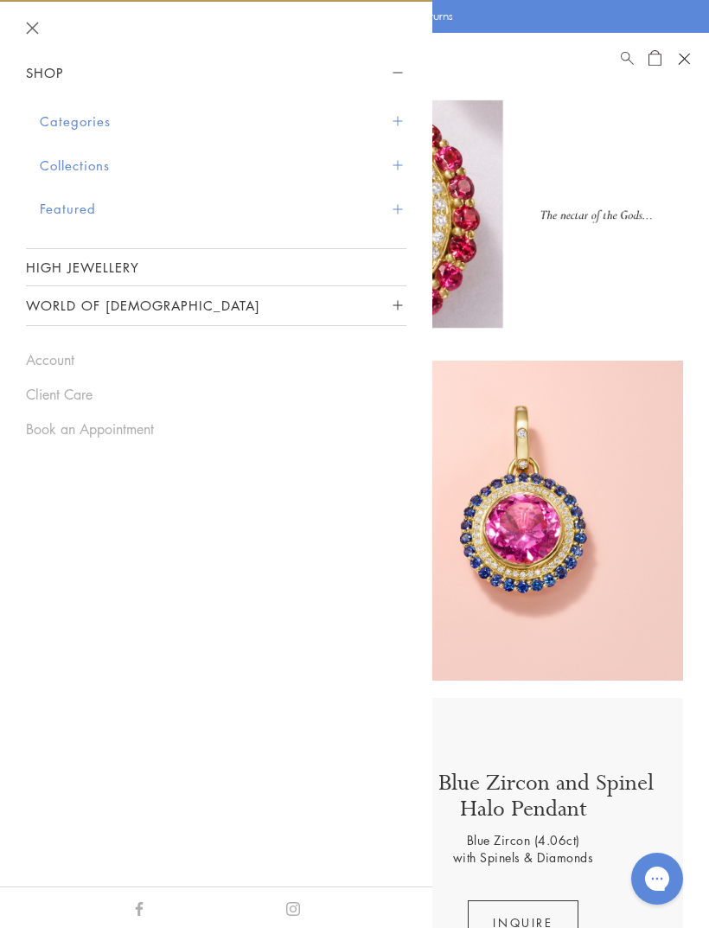
click at [94, 123] on button "Categories" at bounding box center [223, 121] width 367 height 44
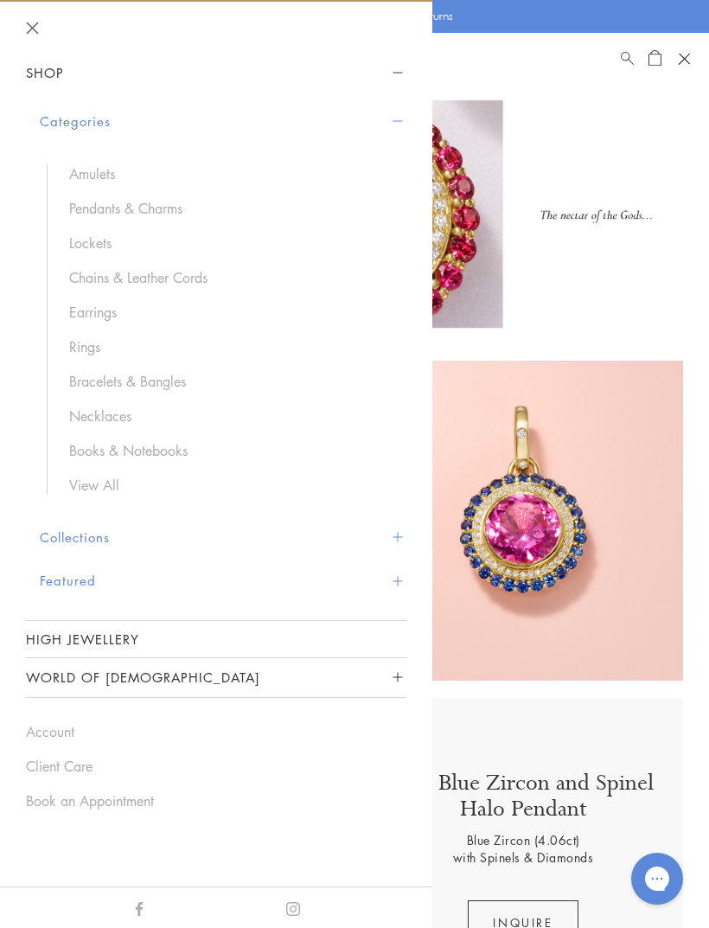
click at [111, 303] on link "Earrings" at bounding box center [229, 312] width 320 height 19
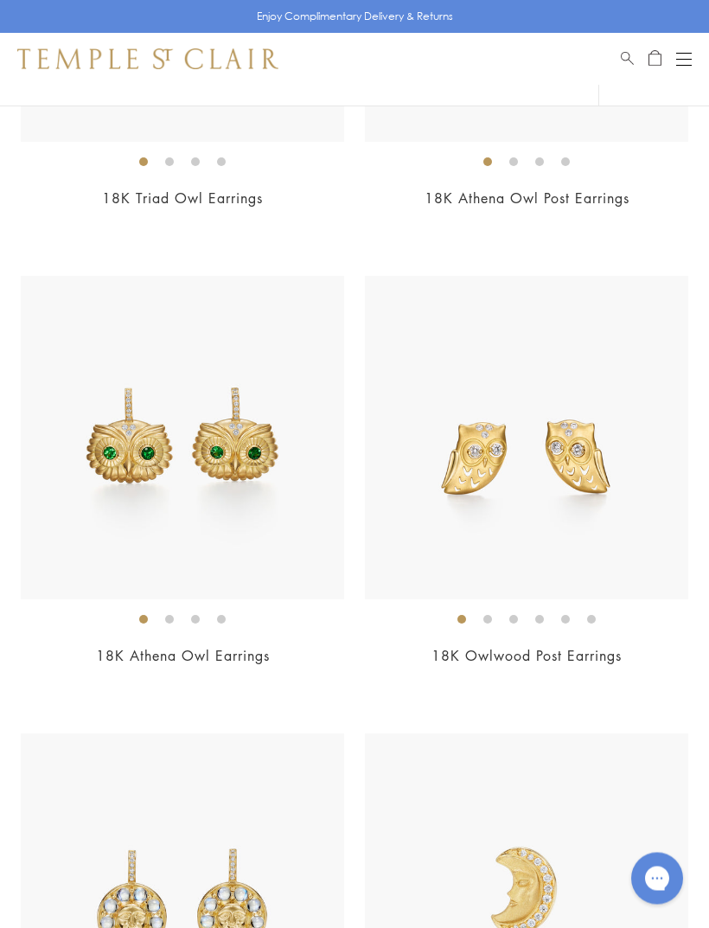
scroll to position [952, 0]
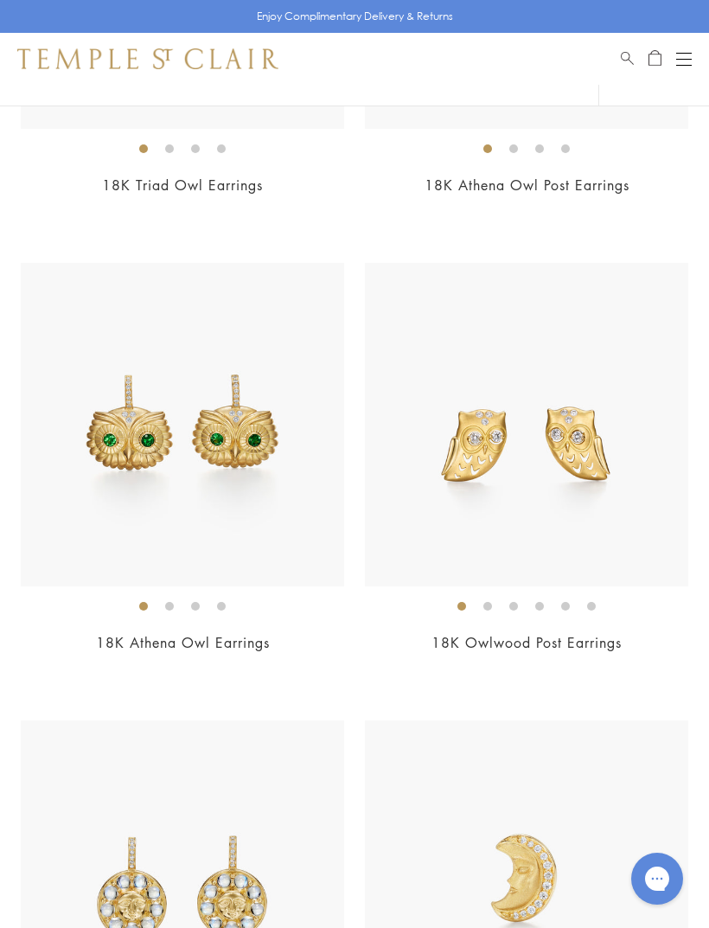
click at [274, 474] on img at bounding box center [182, 424] width 323 height 323
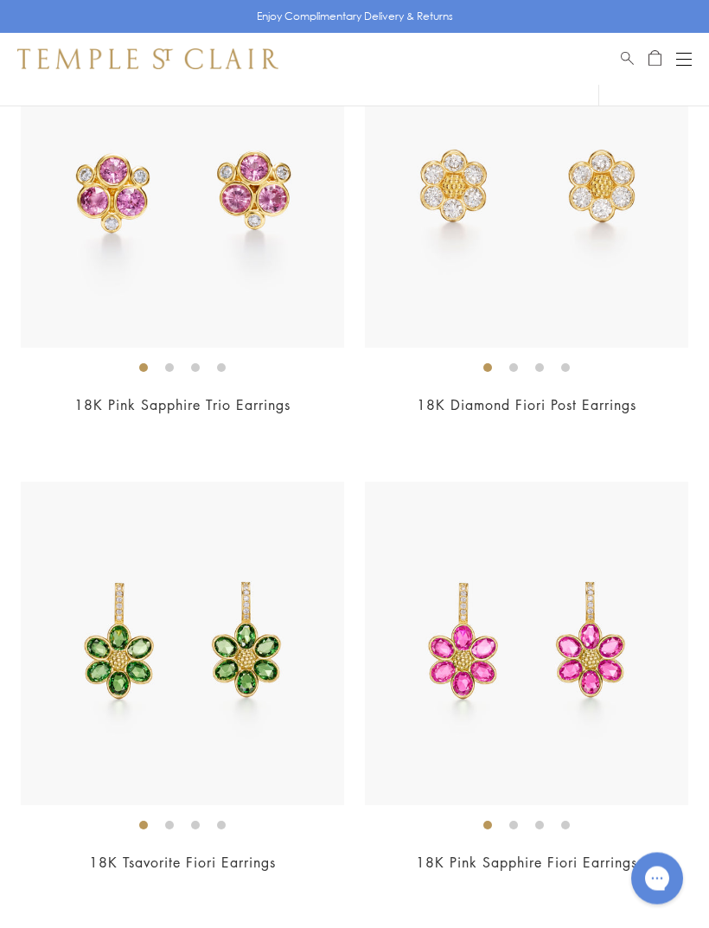
scroll to position [5308, 0]
click at [582, 395] on link "18K Diamond Fiori Post Earrings" at bounding box center [527, 404] width 220 height 19
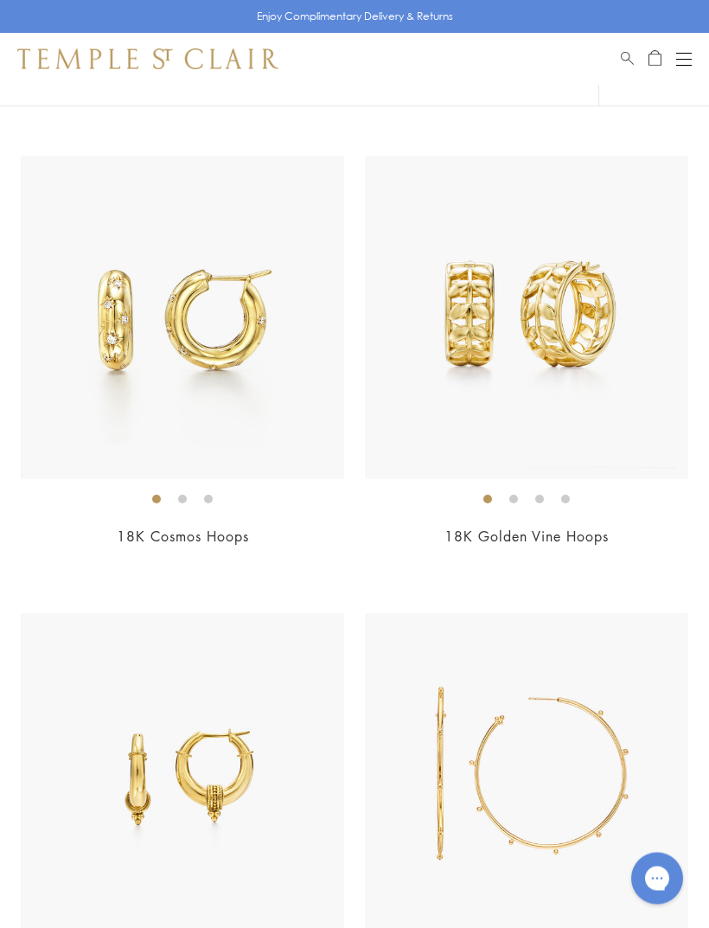
scroll to position [7500, 0]
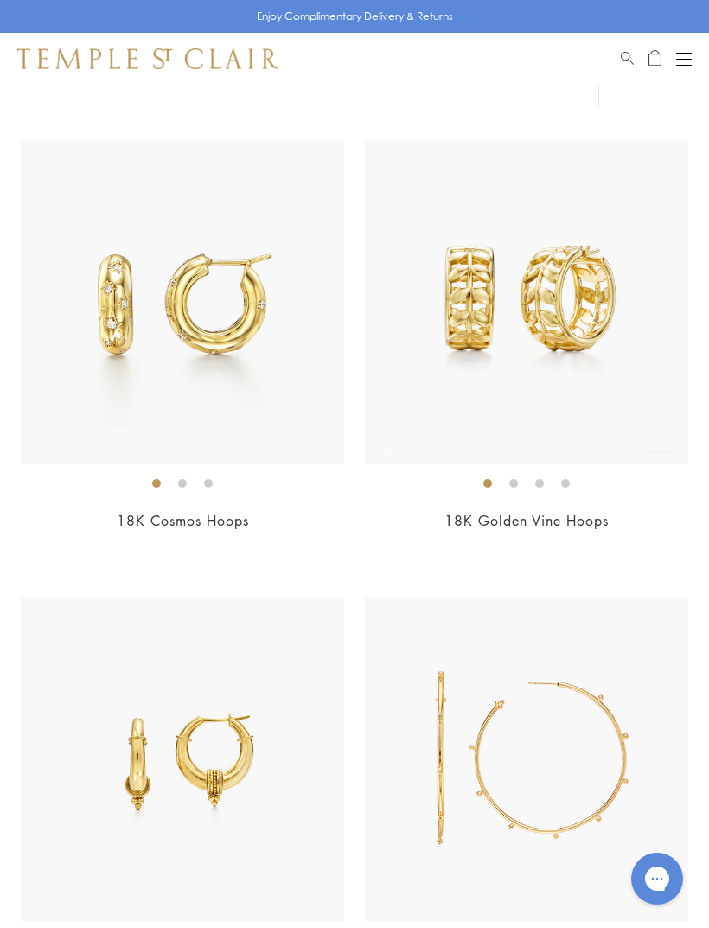
click at [606, 394] on img at bounding box center [526, 301] width 323 height 323
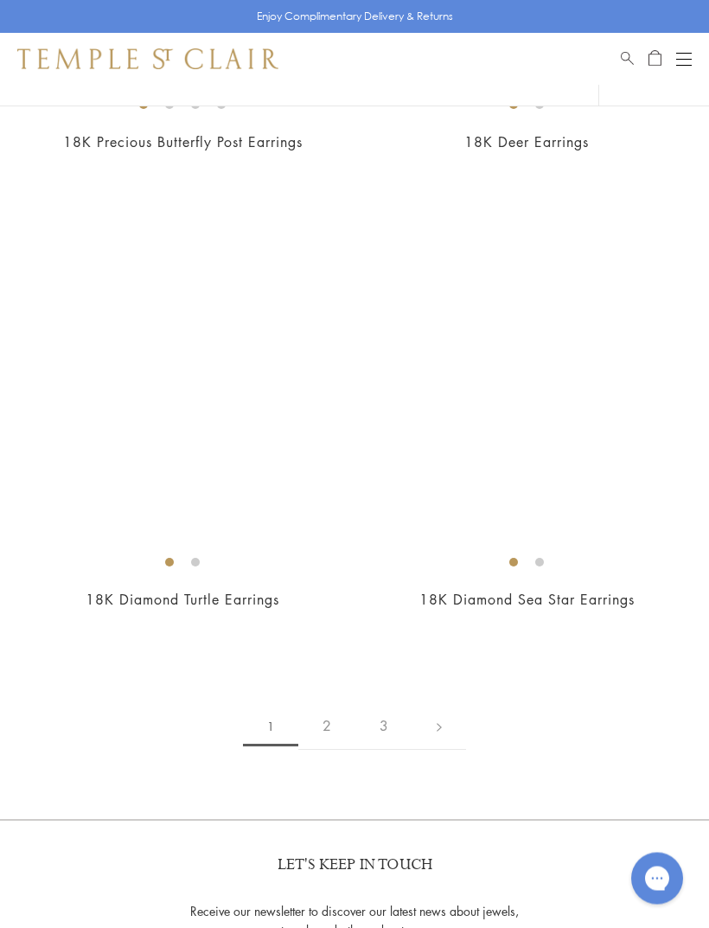
scroll to position [11543, 0]
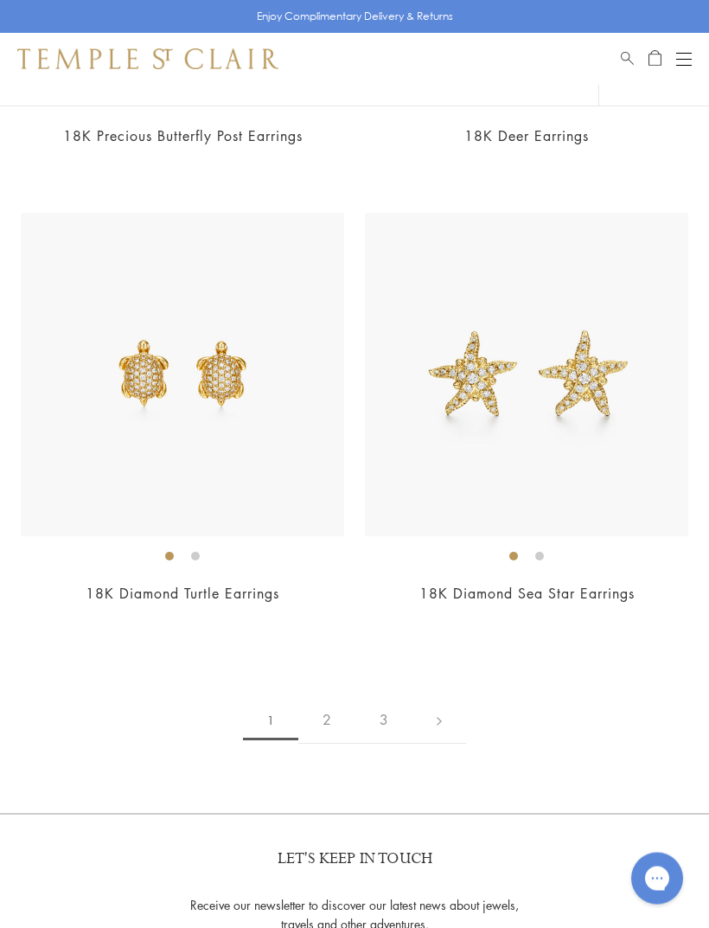
click at [329, 697] on link "2" at bounding box center [326, 721] width 57 height 48
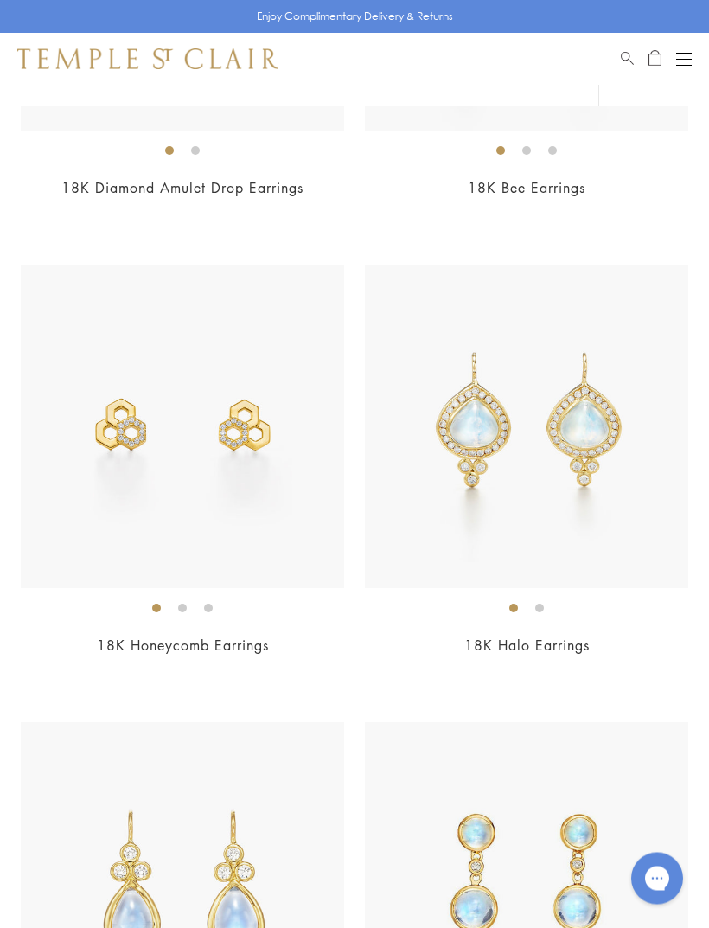
scroll to position [5987, 0]
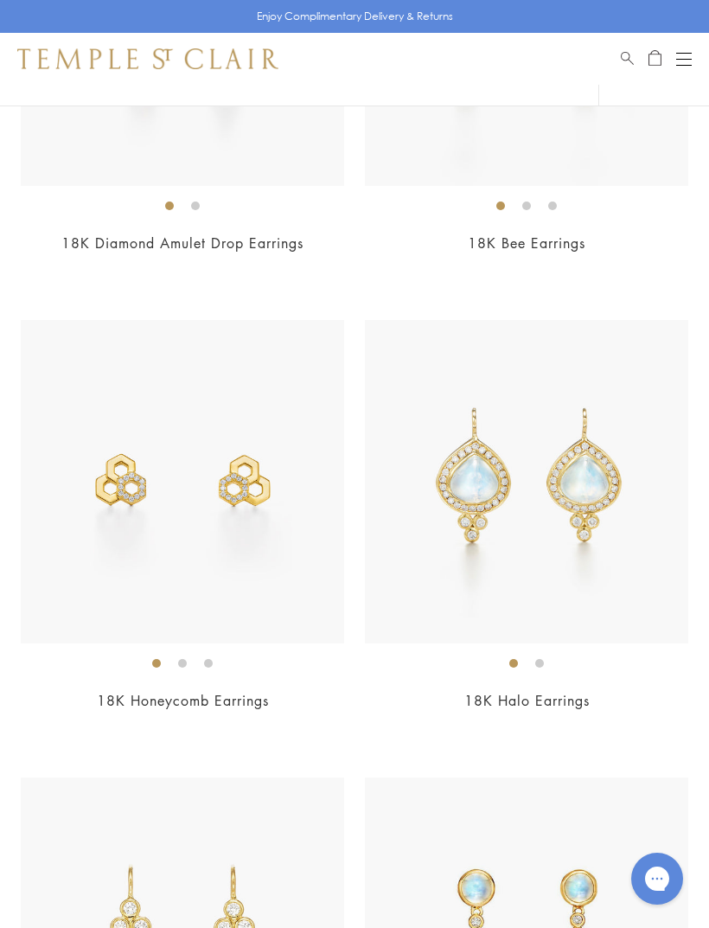
click at [279, 491] on img at bounding box center [182, 481] width 323 height 323
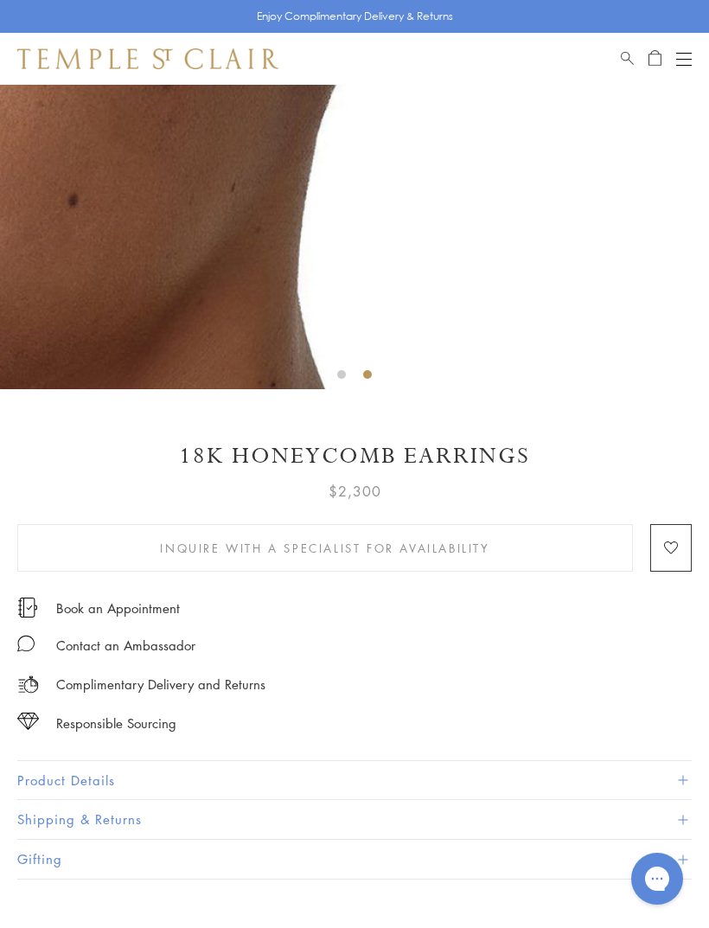
scroll to position [400, 0]
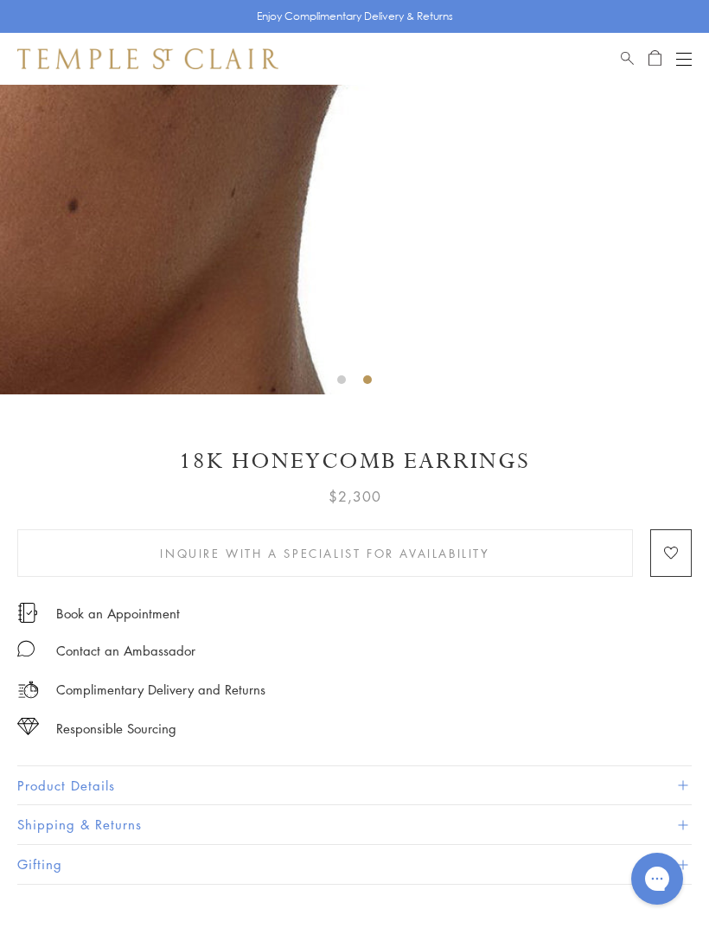
click at [689, 49] on button "Open navigation" at bounding box center [684, 58] width 16 height 21
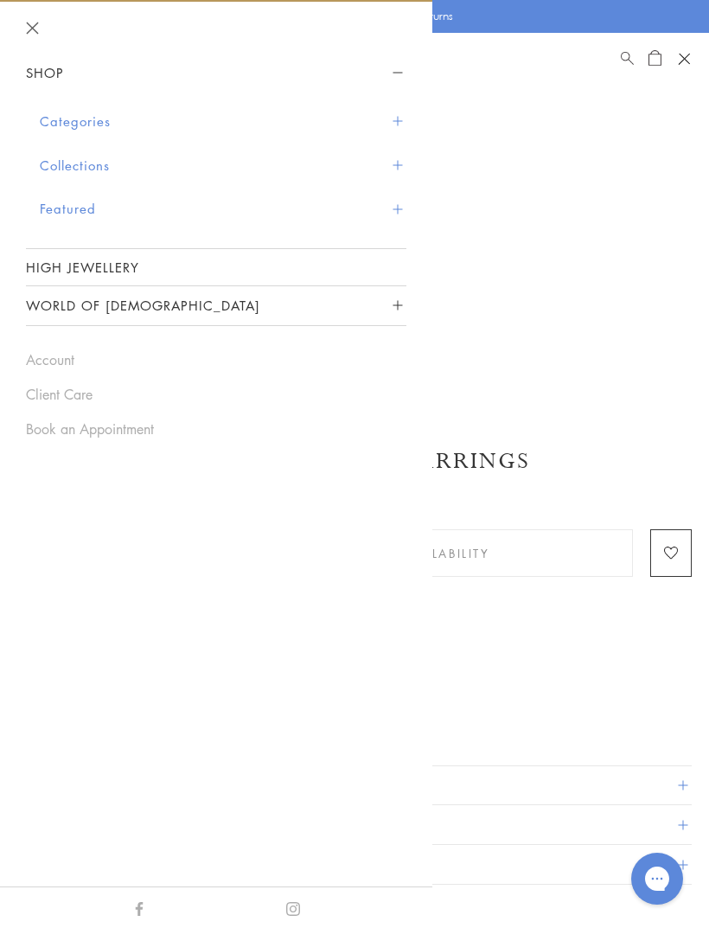
click at [398, 120] on span "Sidebar navigation" at bounding box center [398, 122] width 10 height 10
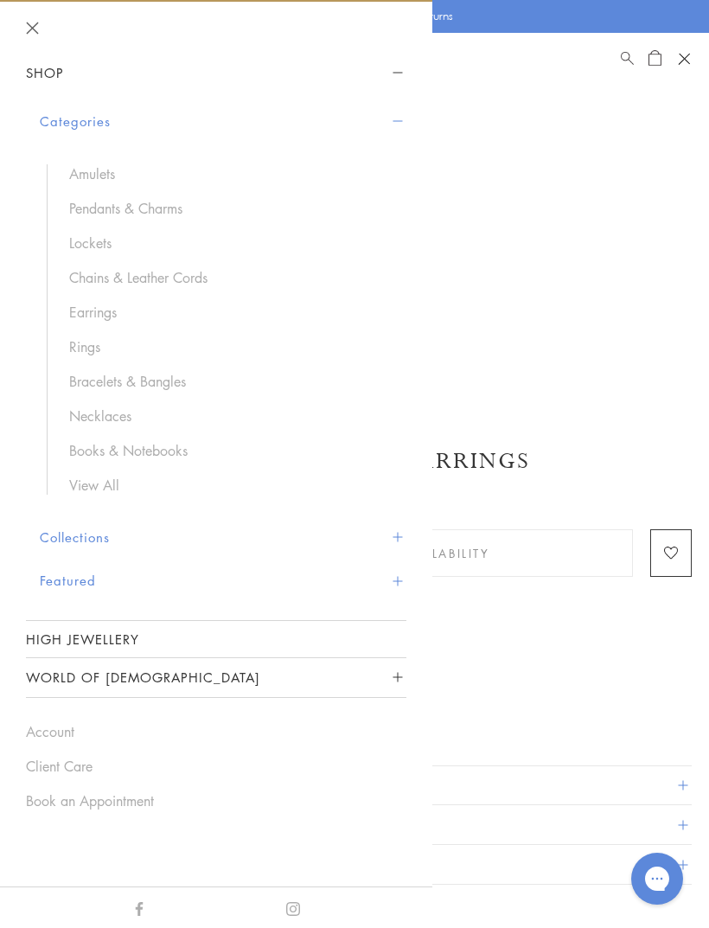
click at [116, 315] on link "Earrings" at bounding box center [229, 312] width 320 height 19
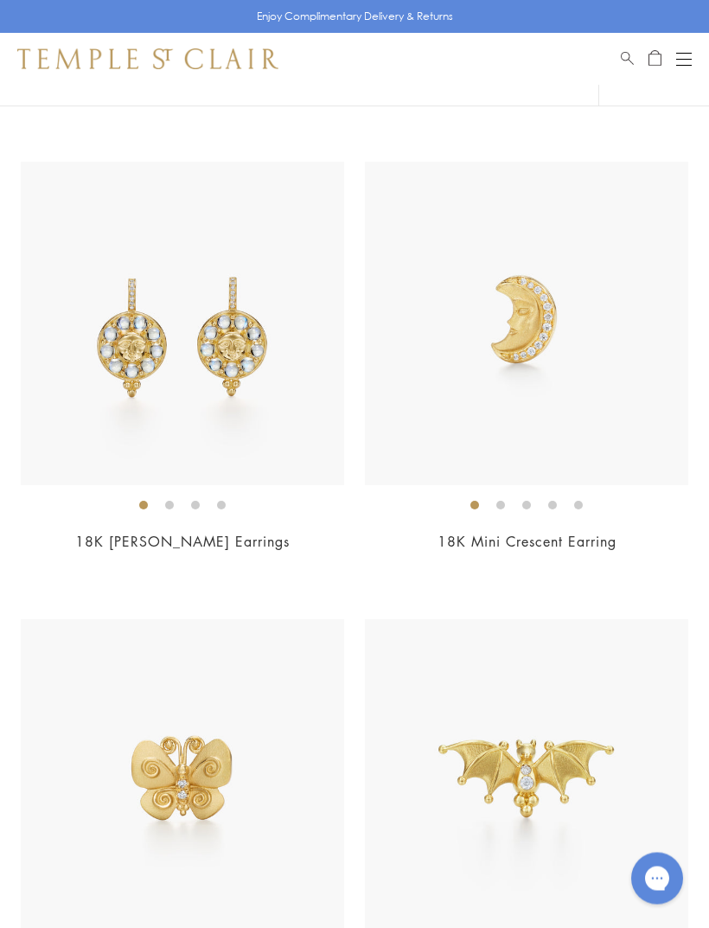
scroll to position [1521, 0]
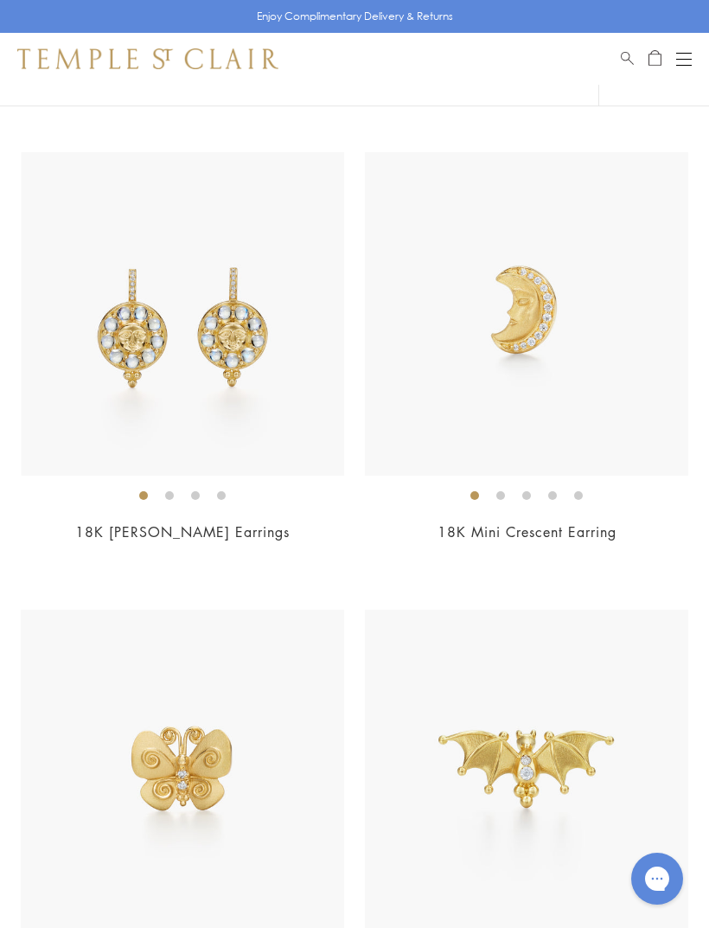
click at [254, 344] on img at bounding box center [183, 313] width 323 height 323
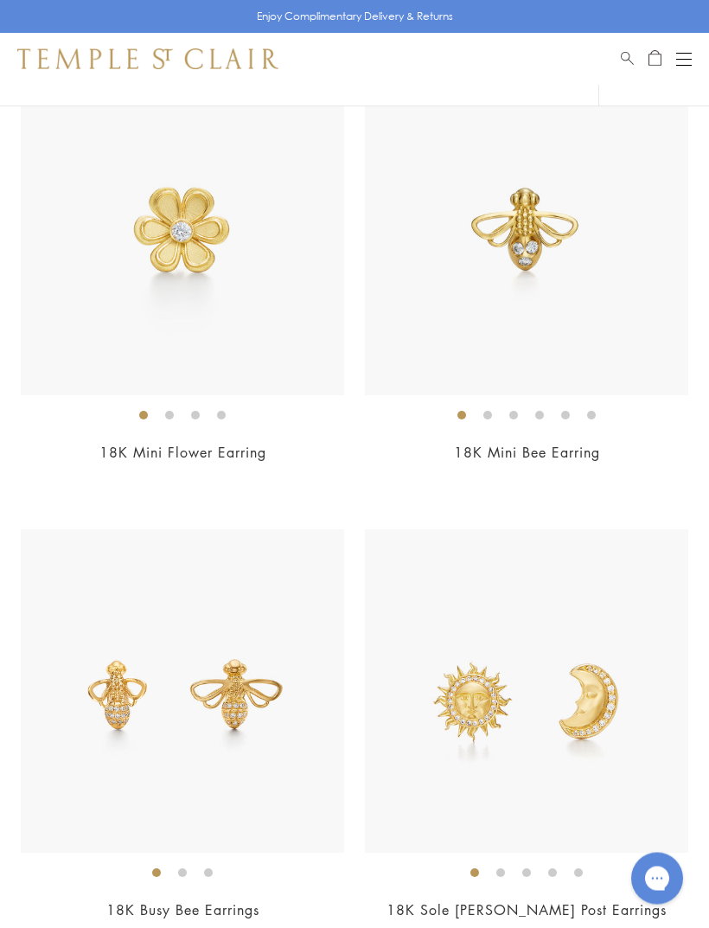
scroll to position [2511, 0]
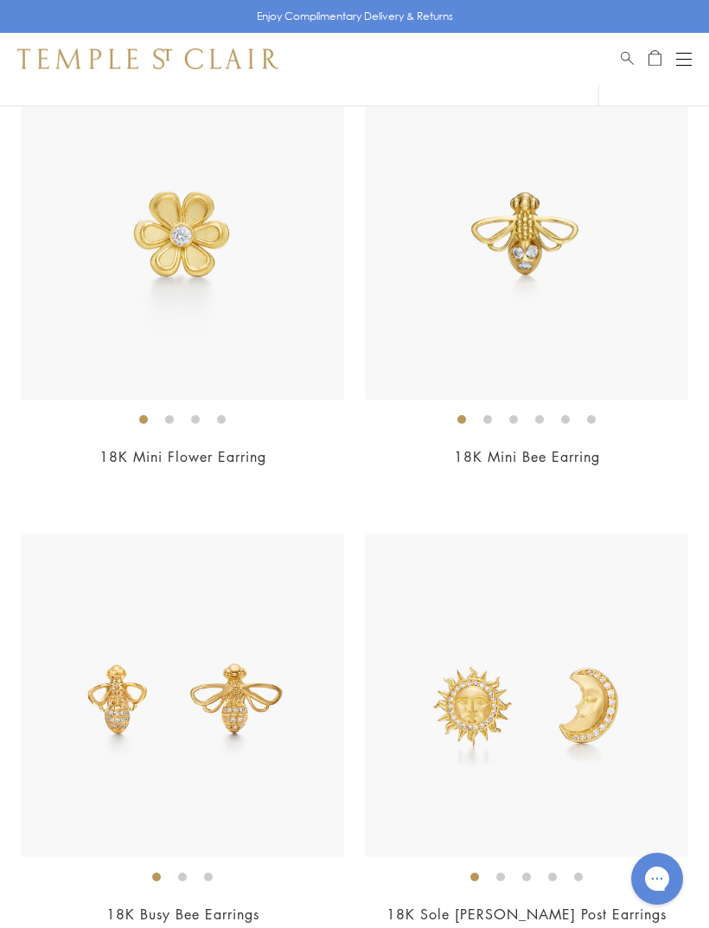
click at [575, 323] on img at bounding box center [526, 237] width 323 height 323
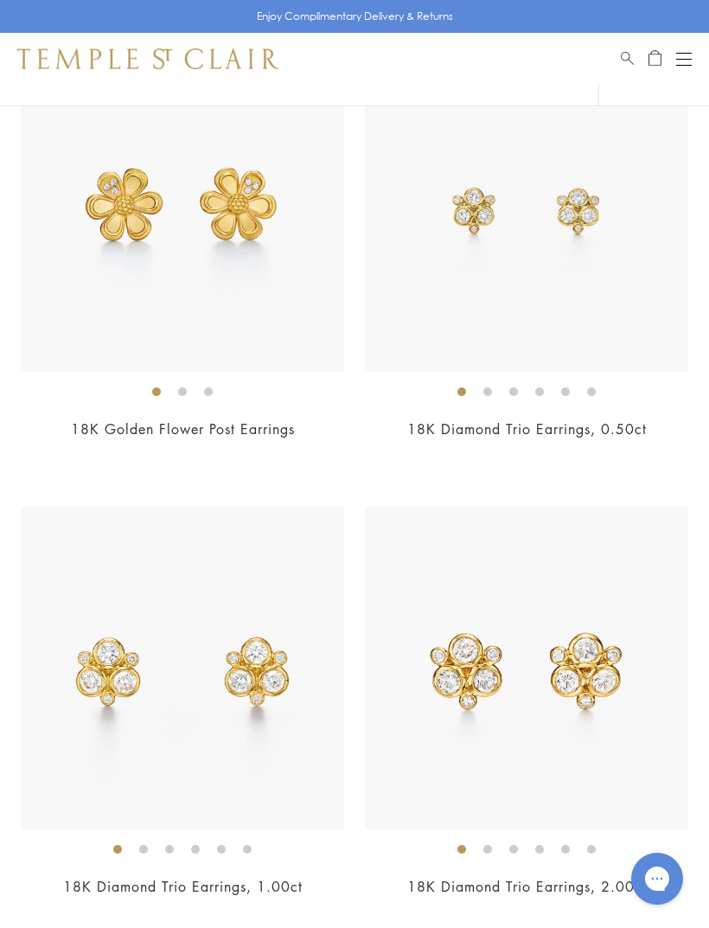
scroll to position [3401, 0]
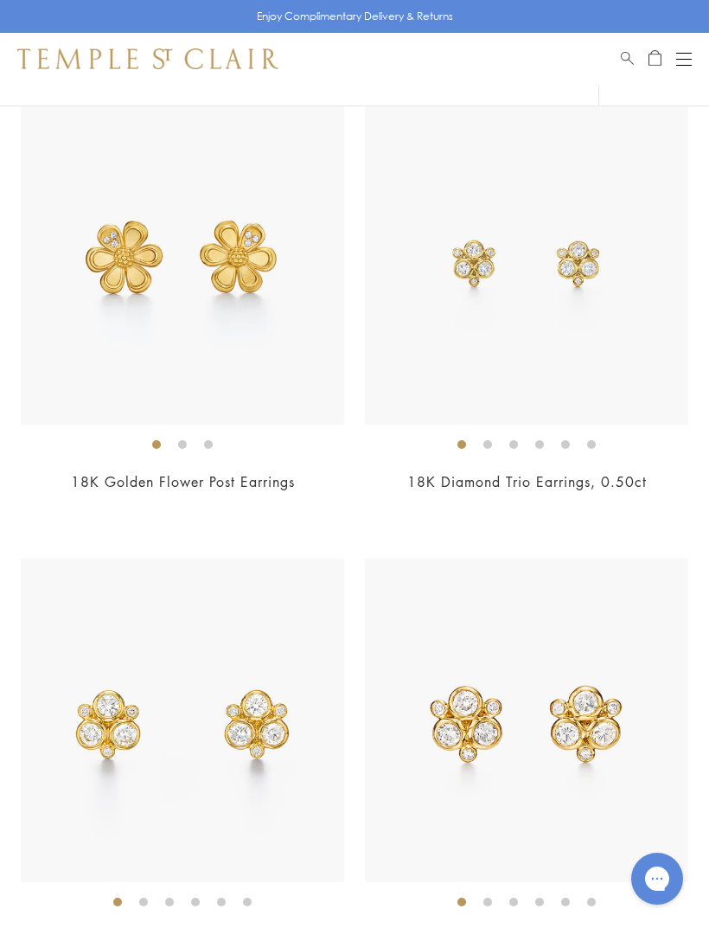
click at [279, 335] on img at bounding box center [182, 262] width 323 height 323
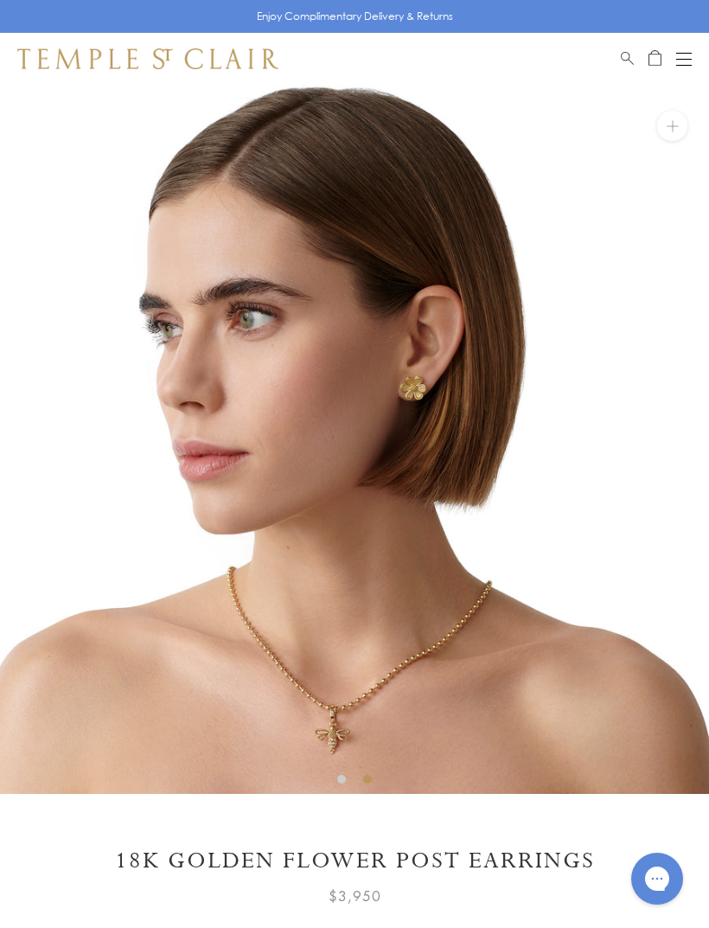
click at [683, 66] on button "Open navigation" at bounding box center [684, 58] width 16 height 21
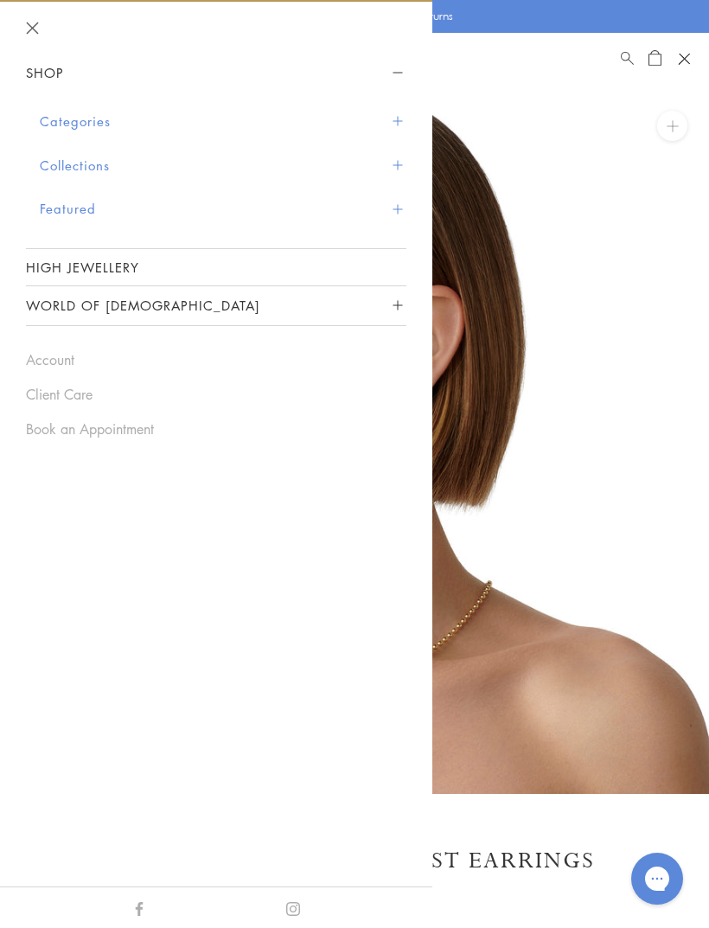
click at [397, 112] on button "Categories" at bounding box center [223, 121] width 367 height 44
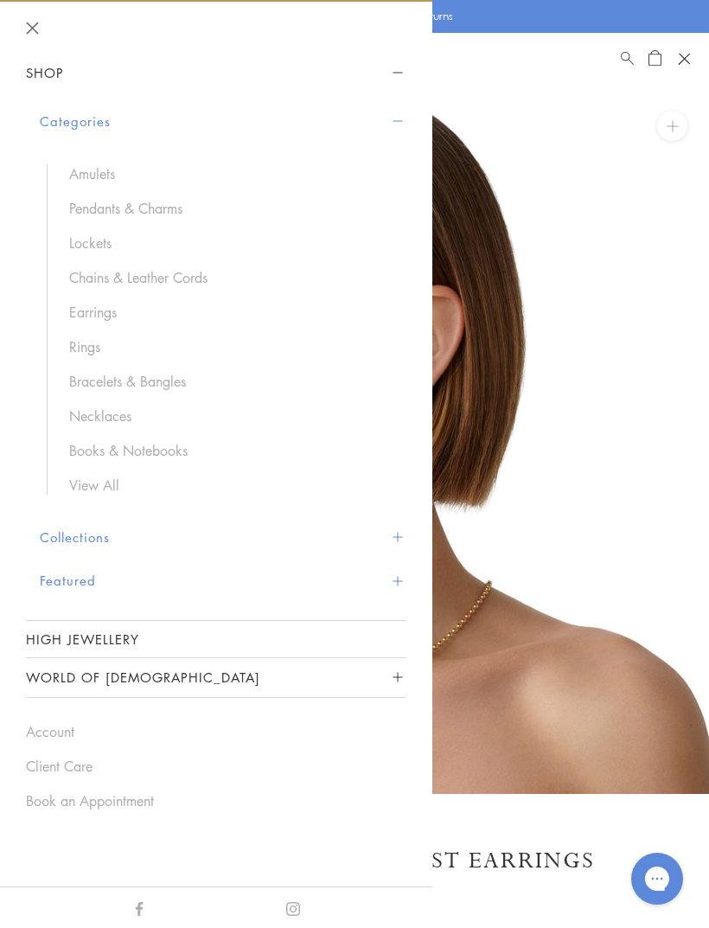
click at [121, 408] on link "Necklaces" at bounding box center [229, 416] width 320 height 19
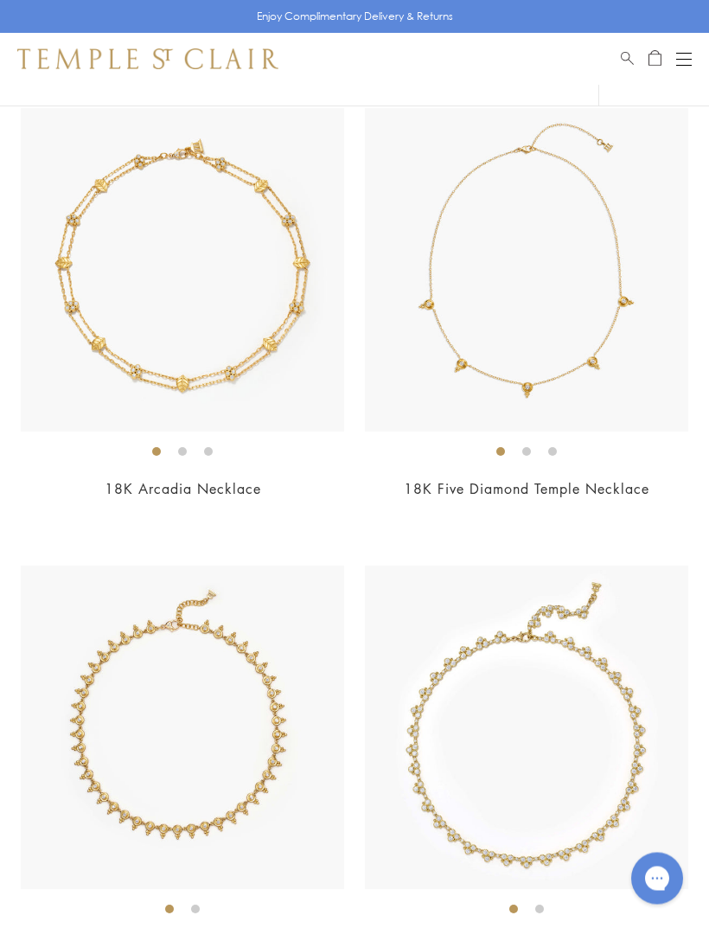
scroll to position [2481, 0]
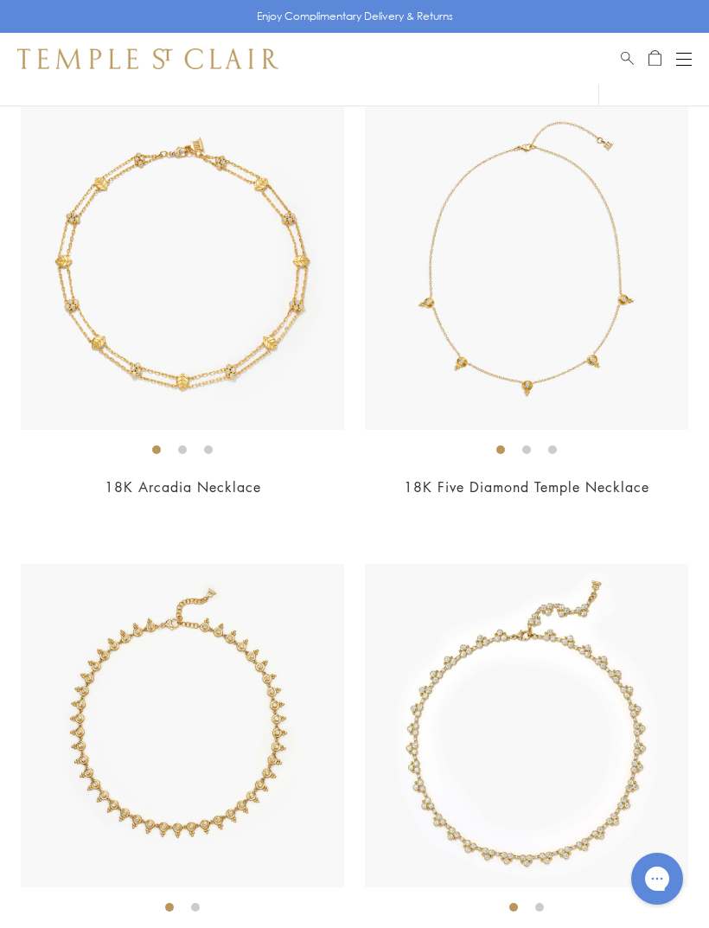
click at [122, 300] on img at bounding box center [182, 267] width 323 height 323
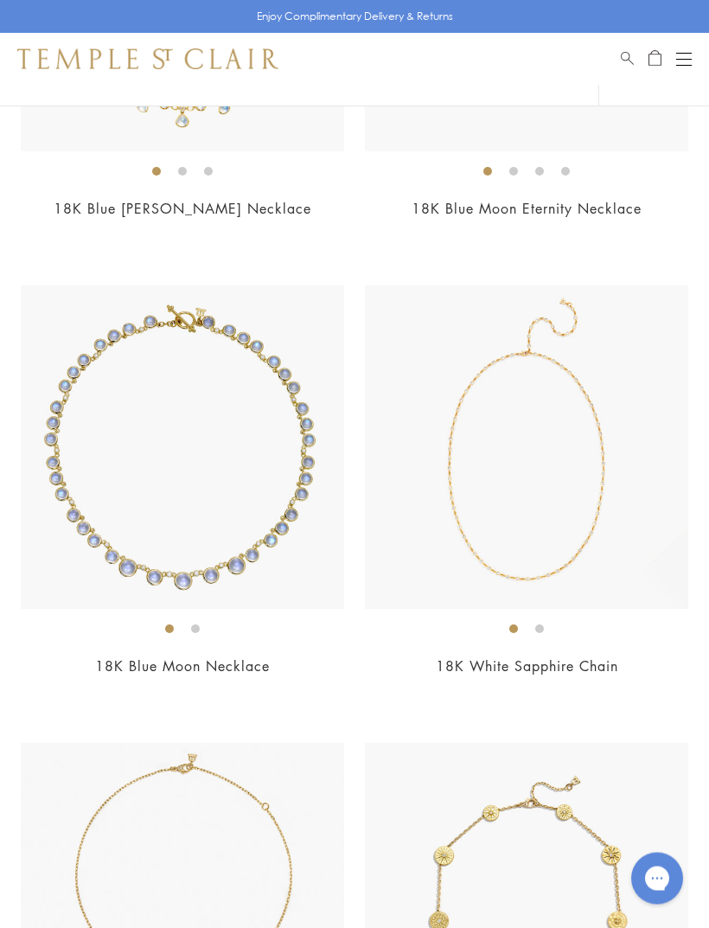
scroll to position [3672, 0]
click at [529, 619] on ol at bounding box center [526, 630] width 323 height 22
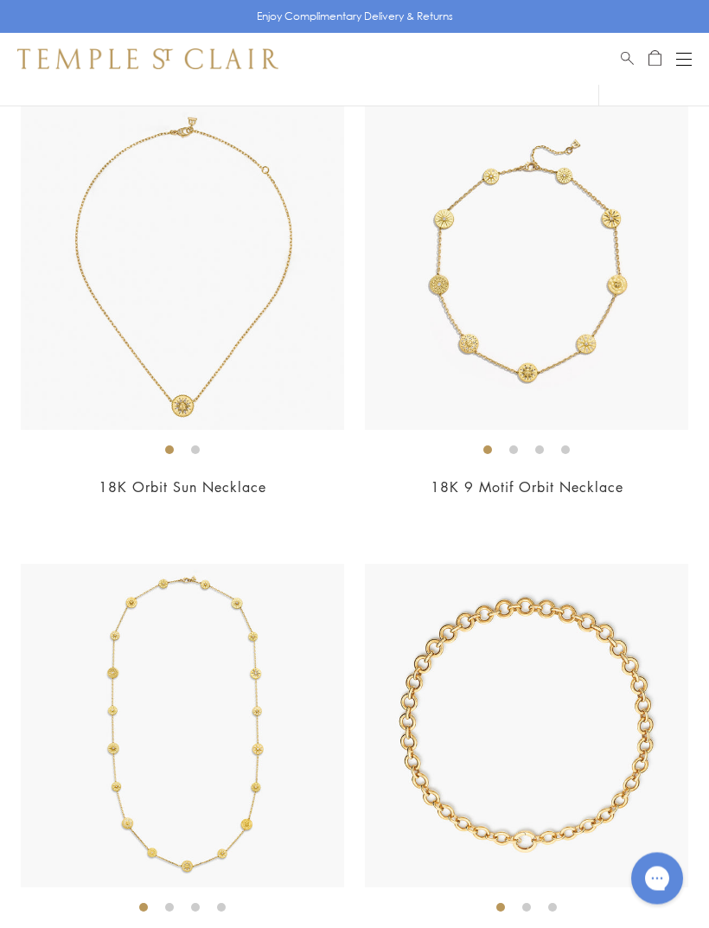
scroll to position [4312, 0]
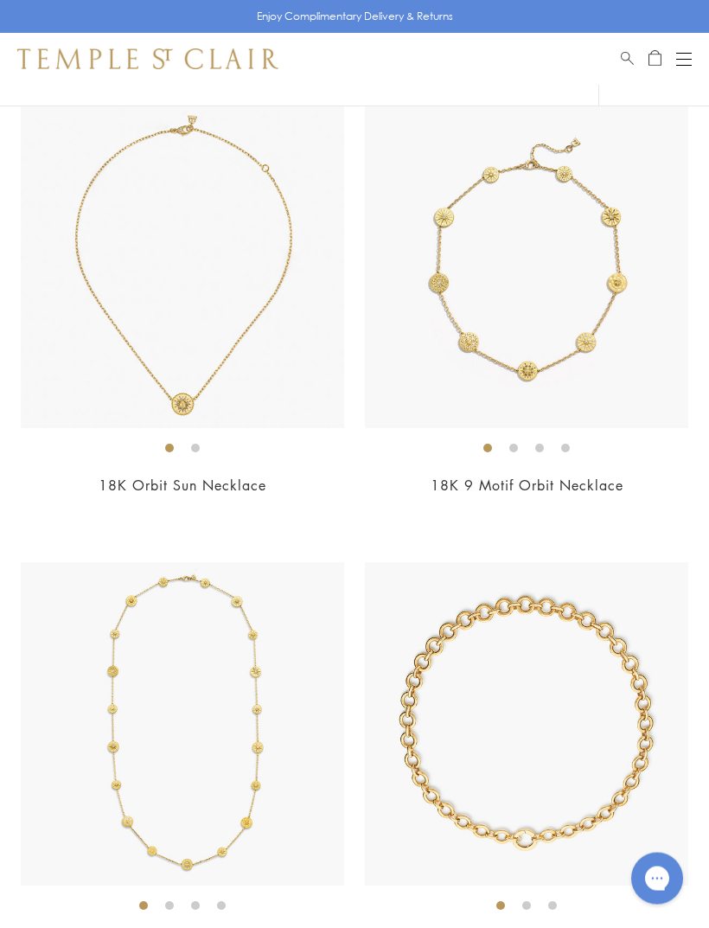
click at [74, 500] on div "$5,750" at bounding box center [182, 510] width 323 height 20
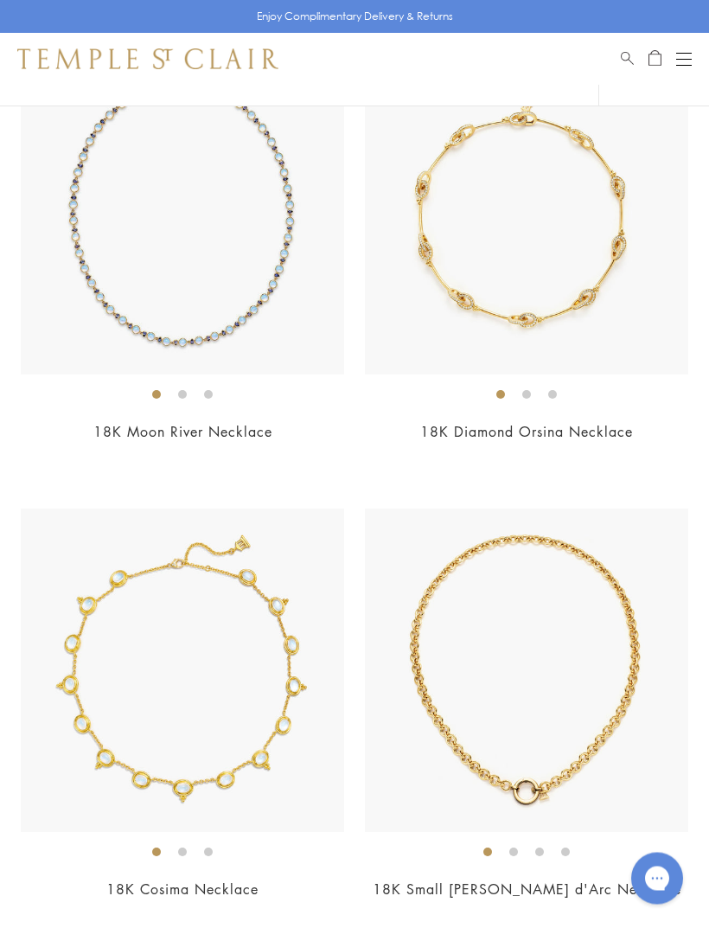
scroll to position [7126, 0]
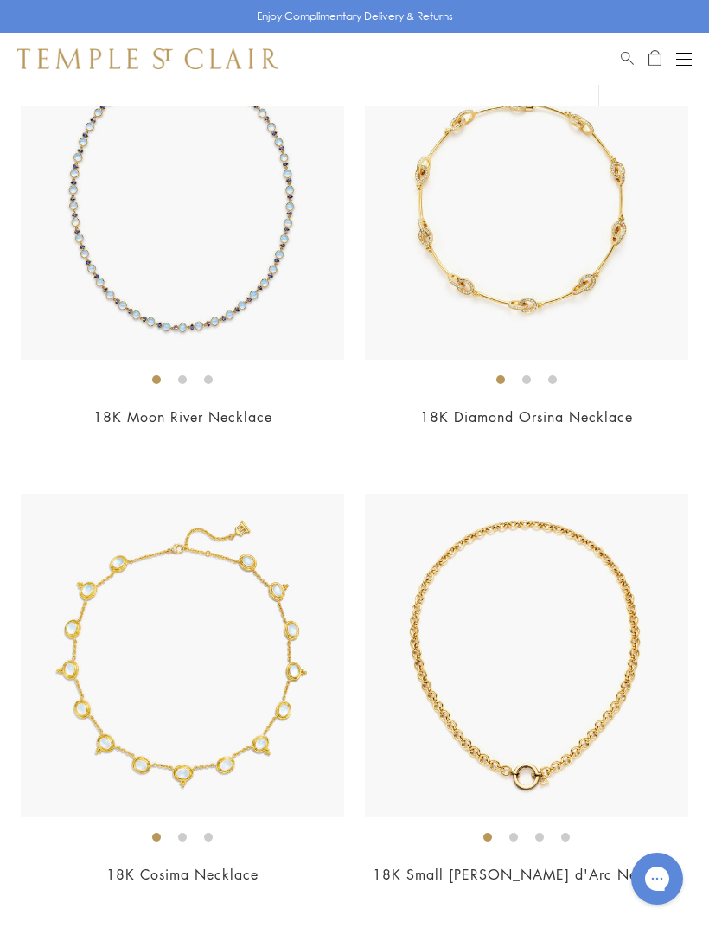
click at [650, 371] on ol at bounding box center [526, 379] width 323 height 22
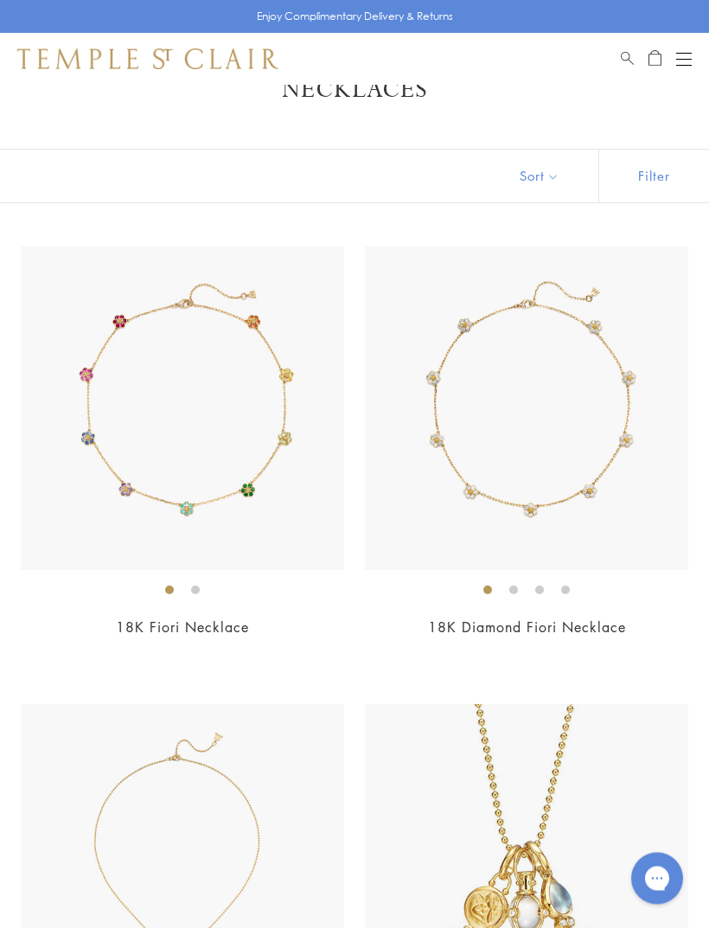
scroll to position [0, 0]
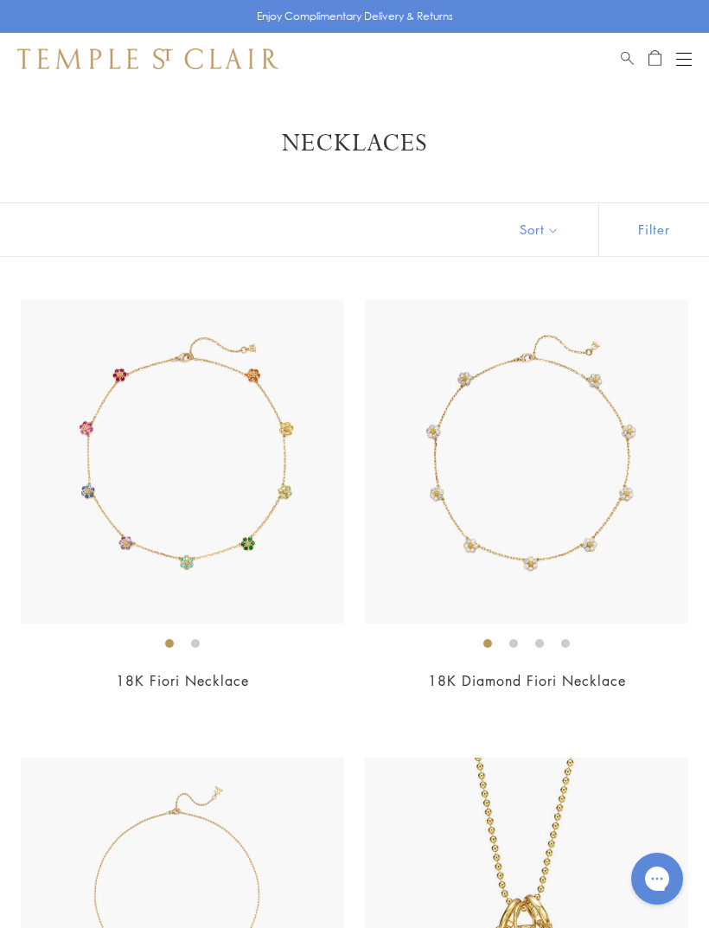
click at [691, 59] on div "Open navigation" at bounding box center [684, 59] width 16 height 1
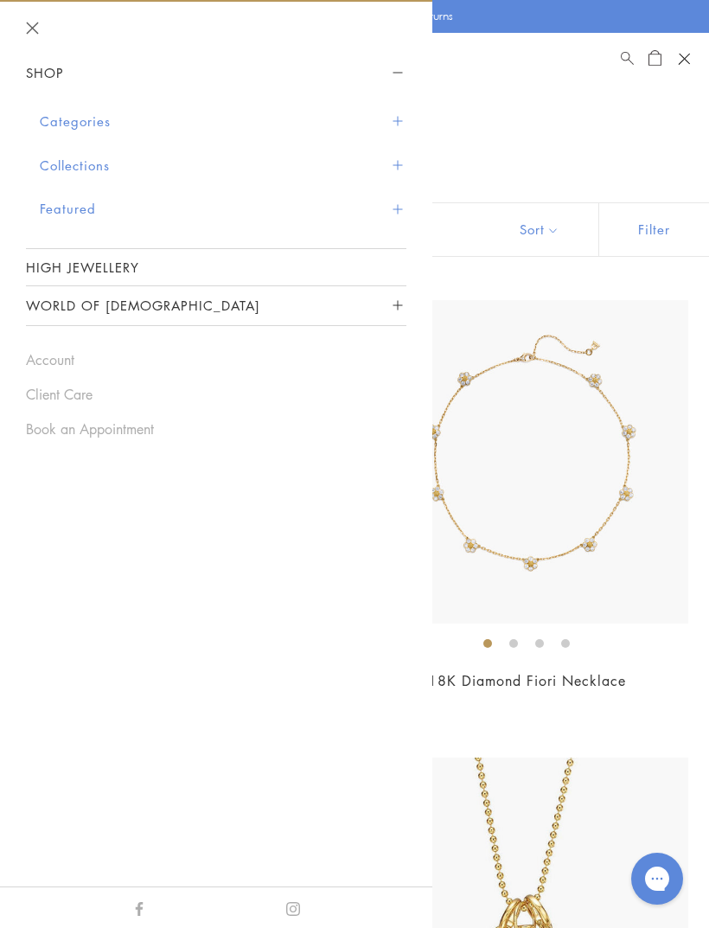
click at [70, 111] on button "Categories" at bounding box center [223, 121] width 367 height 44
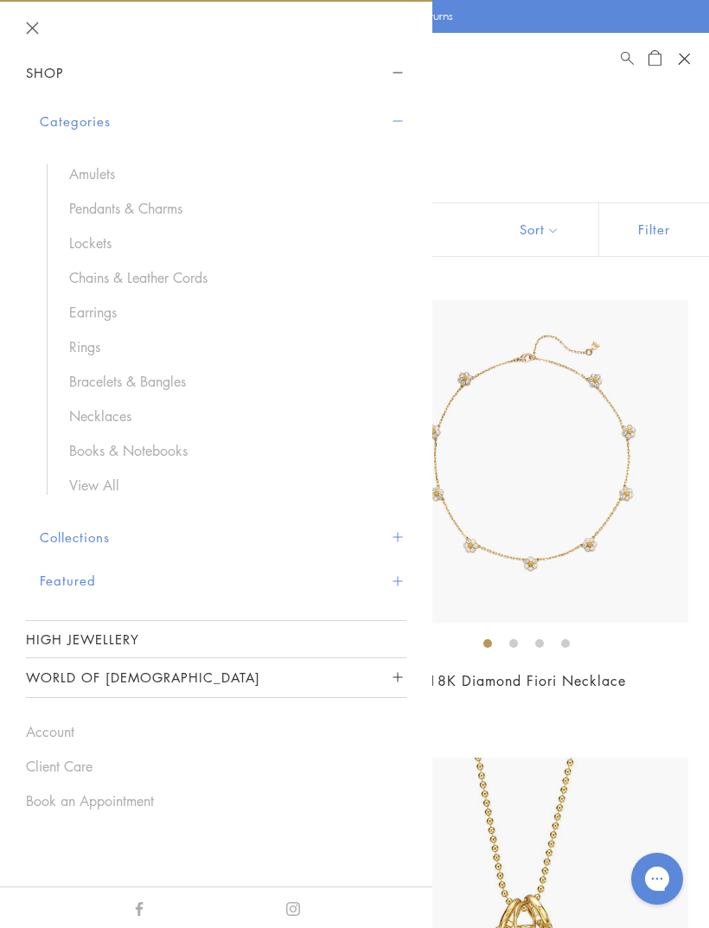
click at [103, 169] on link "Amulets" at bounding box center [229, 173] width 320 height 19
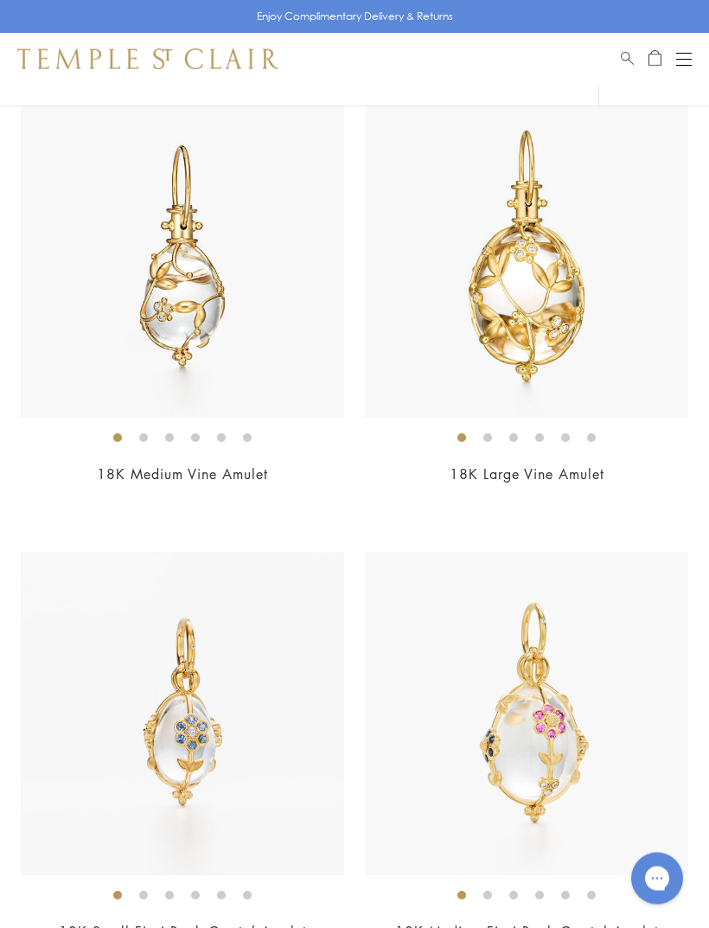
scroll to position [1113, 0]
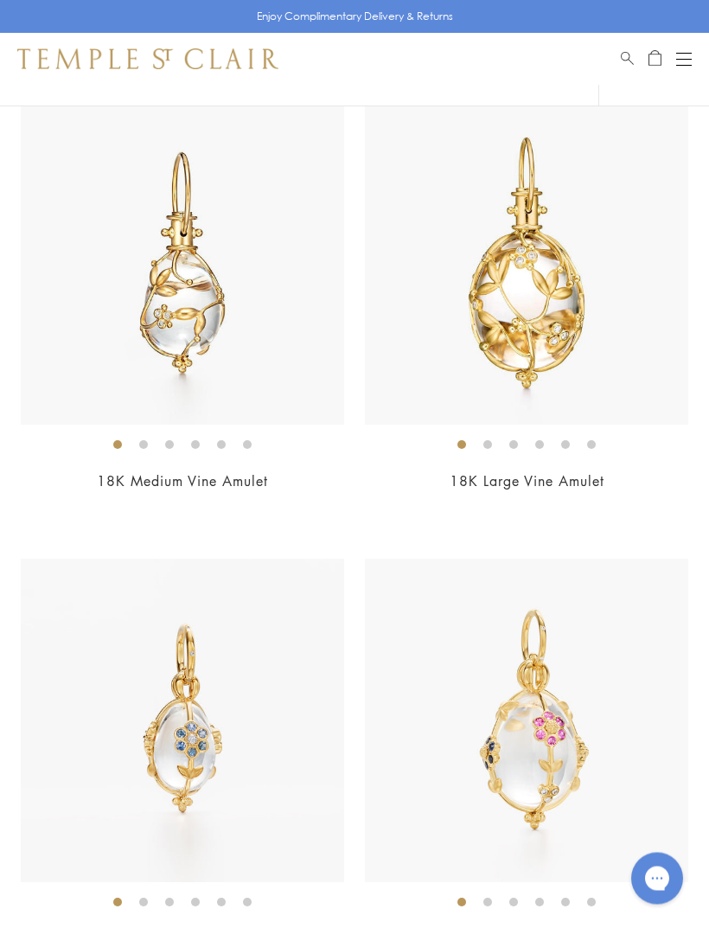
click at [177, 316] on img at bounding box center [182, 263] width 323 height 323
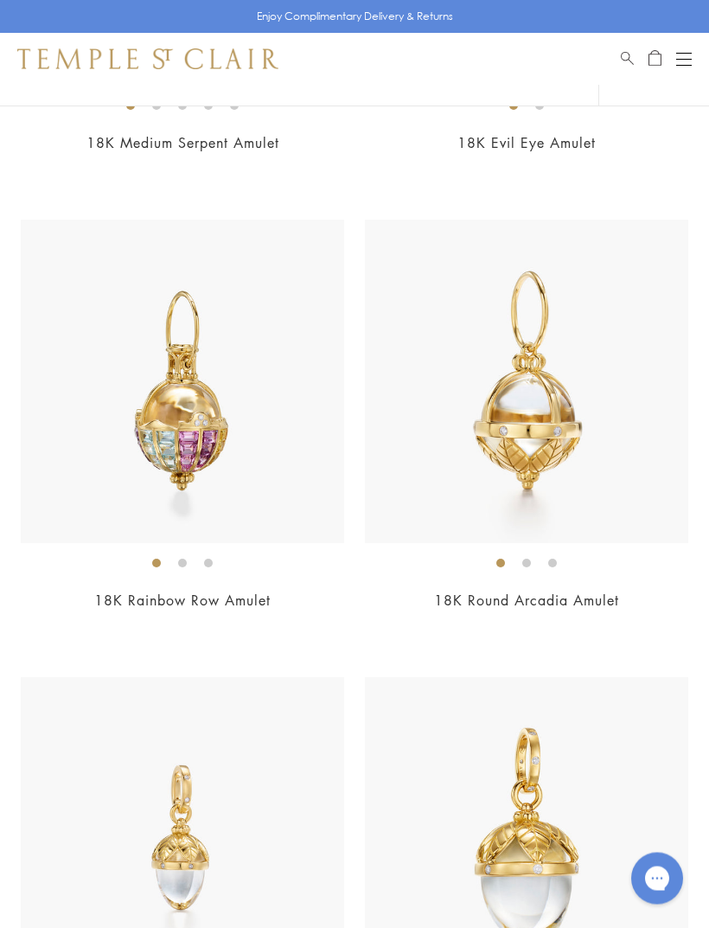
scroll to position [13387, 0]
click at [131, 445] on img at bounding box center [182, 381] width 323 height 323
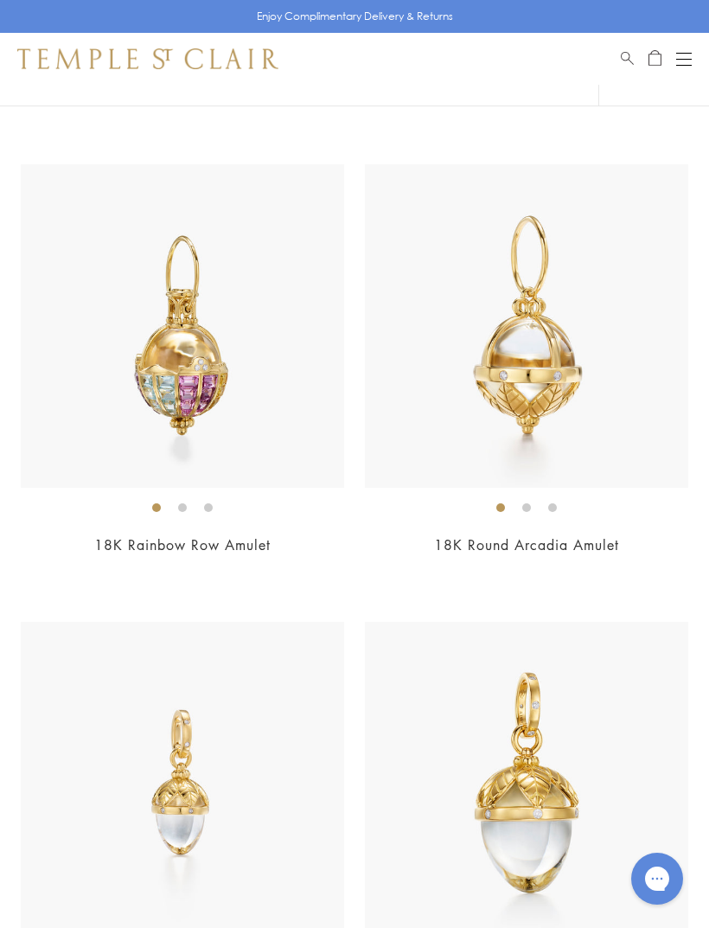
click at [99, 496] on ol at bounding box center [182, 507] width 323 height 22
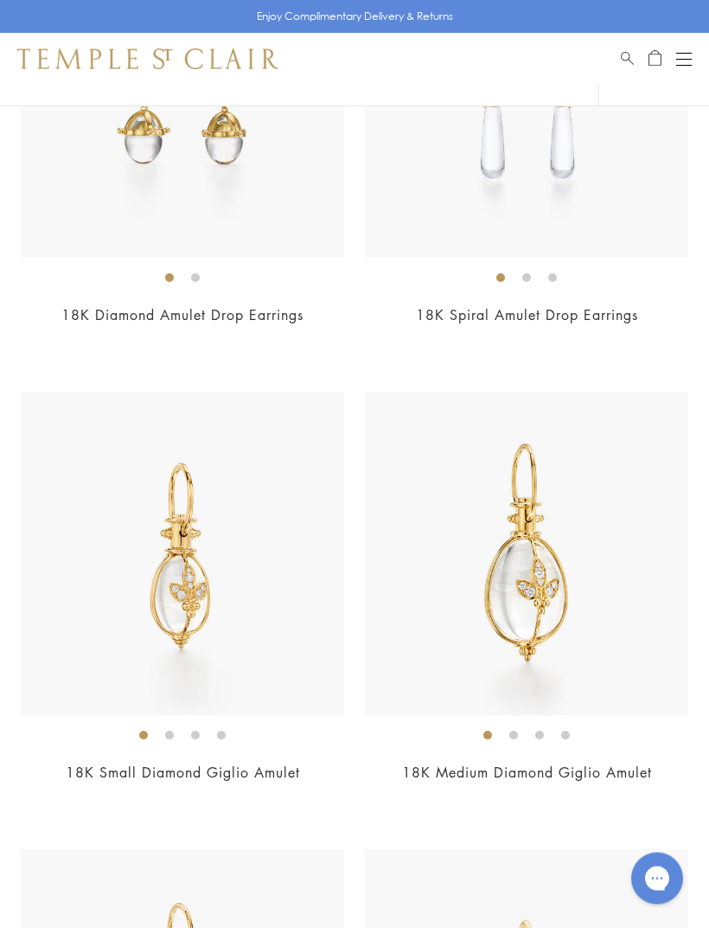
scroll to position [15038, 0]
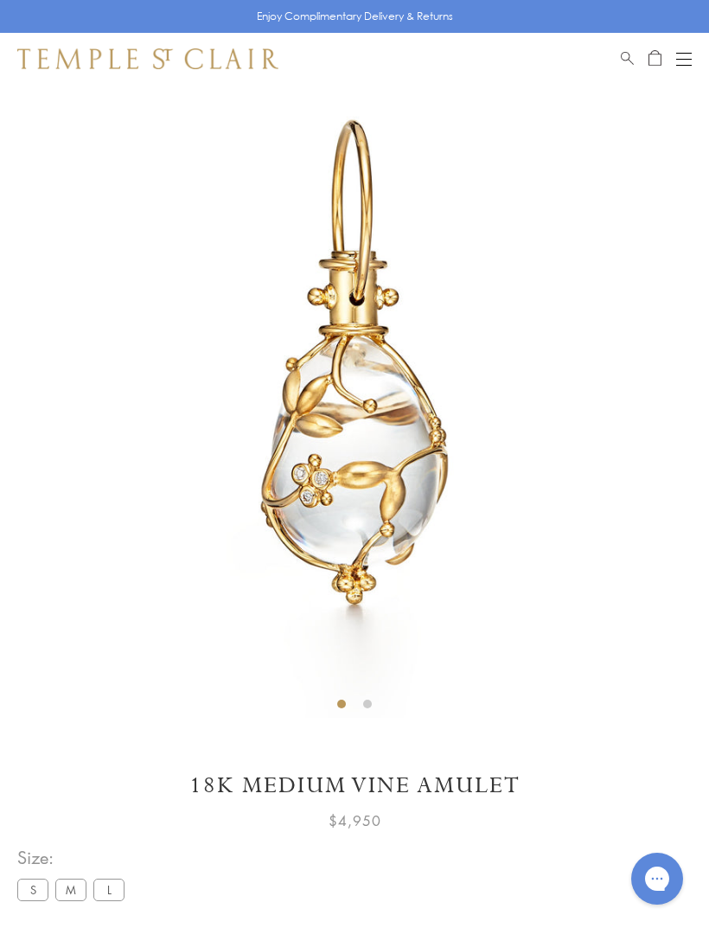
scroll to position [85, 0]
